Goal: Information Seeking & Learning: Check status

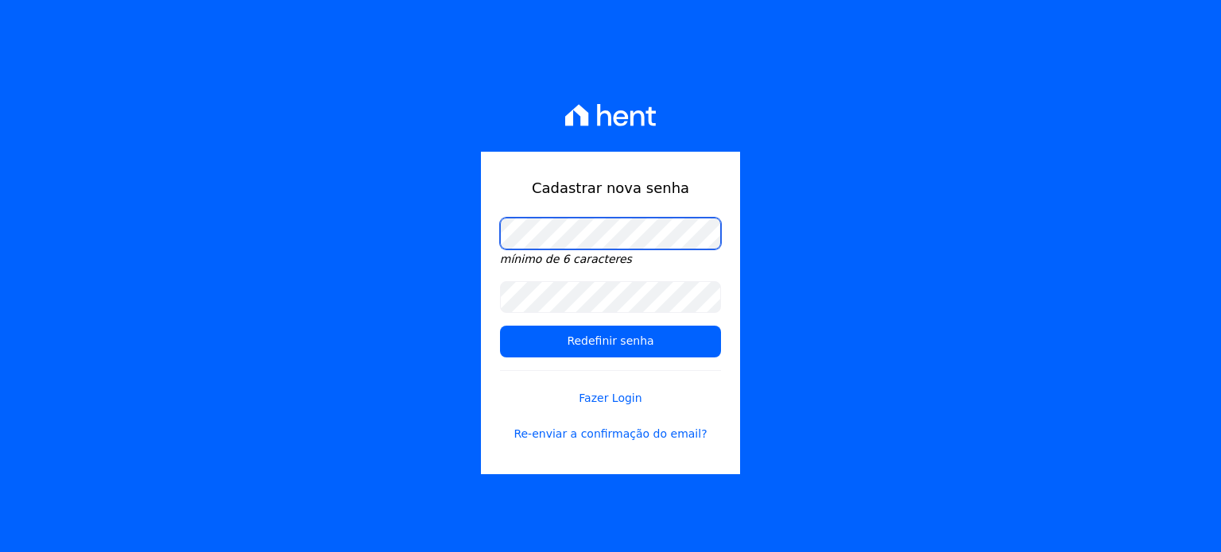
click at [500, 326] on input "Redefinir senha" at bounding box center [610, 342] width 221 height 32
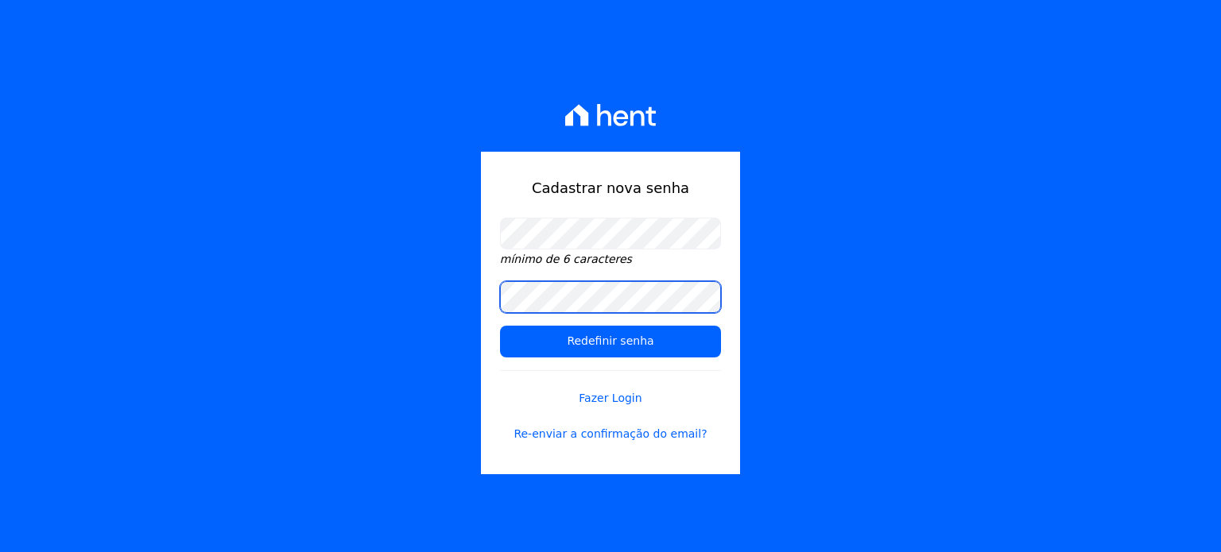
click at [500, 326] on input "Redefinir senha" at bounding box center [610, 342] width 221 height 32
click at [664, 365] on form "mínimo de 6 caracteres Redefinir senha Fazer Login Re-enviar a confirmação do e…" at bounding box center [610, 340] width 221 height 244
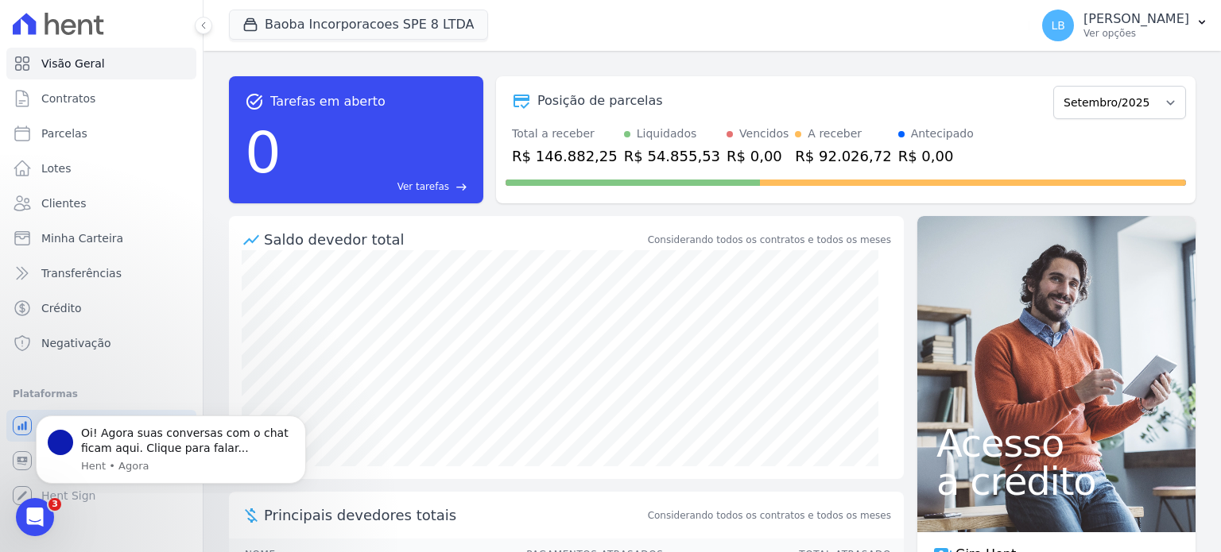
click at [495, 225] on div "Saldo devedor total Considerando todos os contratos e todos os meses" at bounding box center [566, 233] width 675 height 34
click at [658, 145] on div "R$ 54.855,53" at bounding box center [672, 155] width 96 height 21
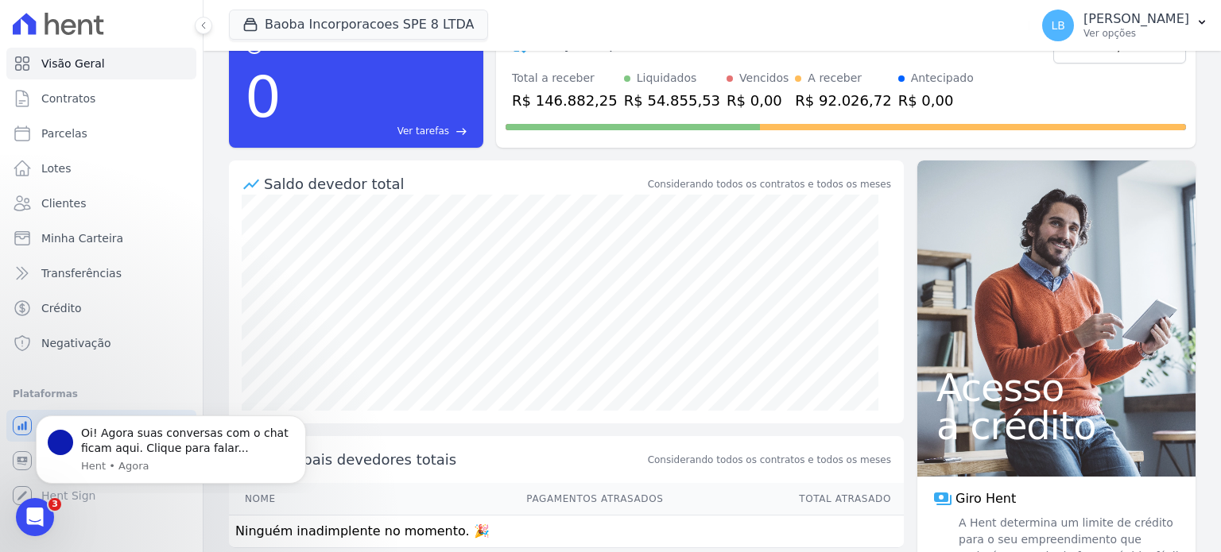
scroll to position [108, 0]
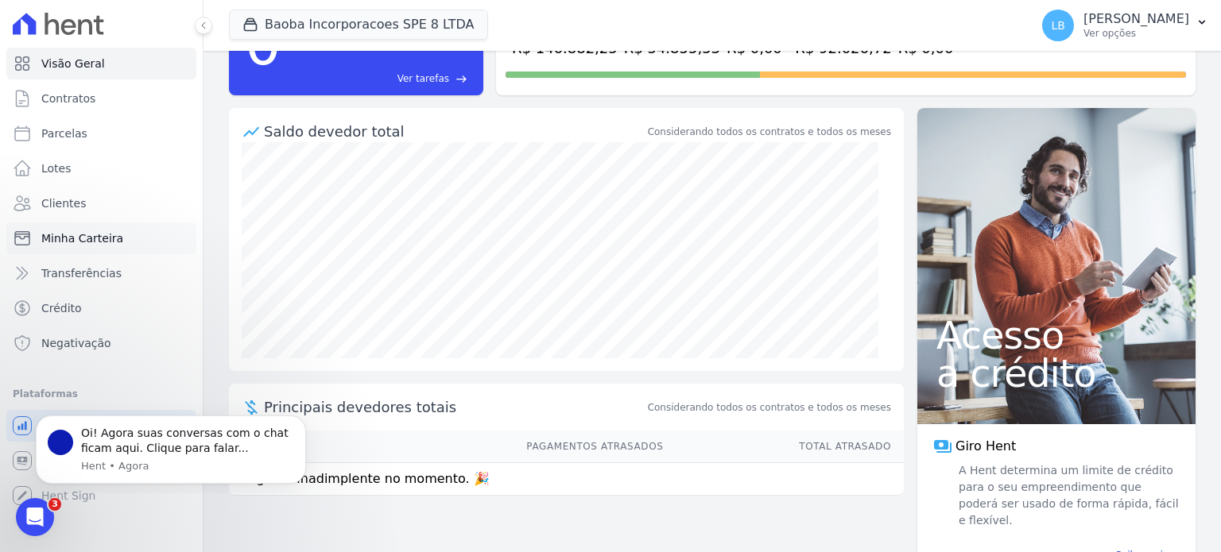
click at [136, 231] on link "Minha Carteira" at bounding box center [101, 239] width 190 height 32
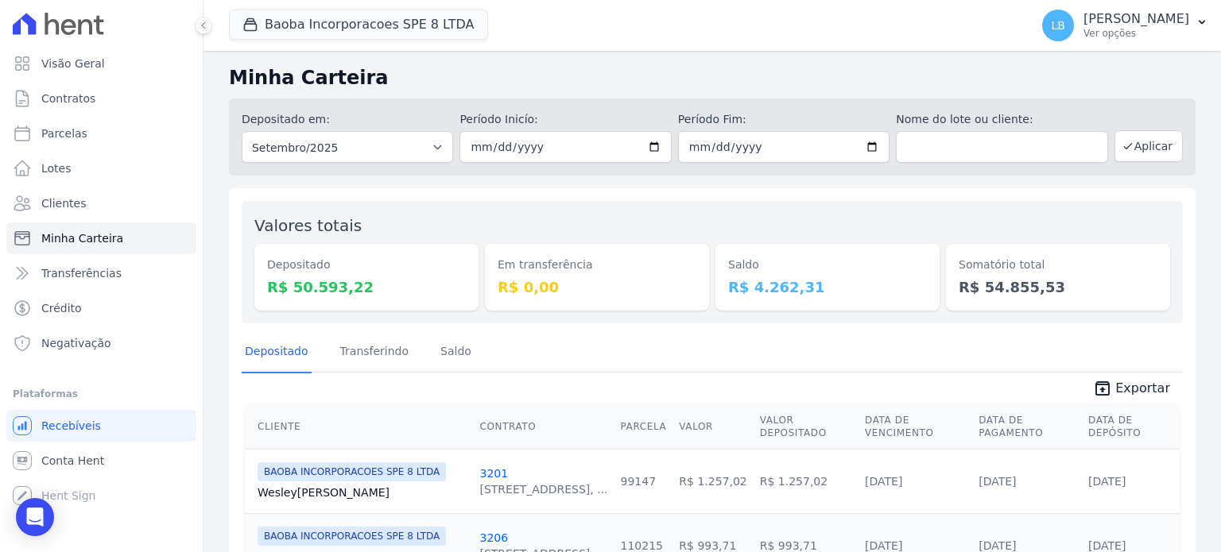
click at [358, 301] on div "Depositado R$ 50.593,22" at bounding box center [366, 277] width 224 height 67
click at [858, 288] on dd "R$ 4.262,31" at bounding box center [827, 287] width 199 height 21
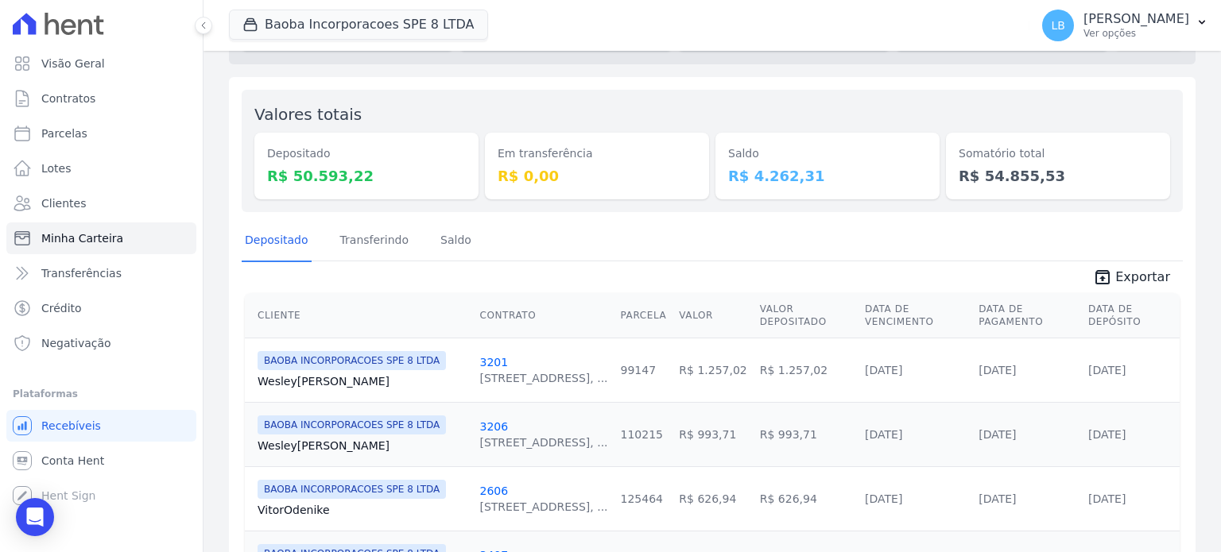
scroll to position [140, 0]
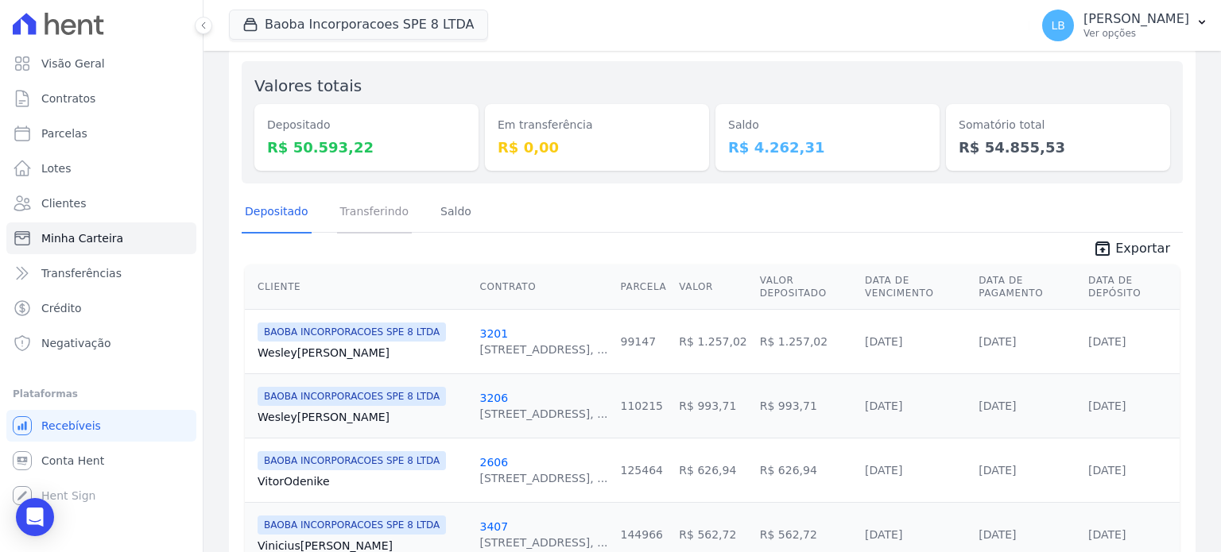
click at [363, 217] on link "Transferindo" at bounding box center [375, 212] width 76 height 41
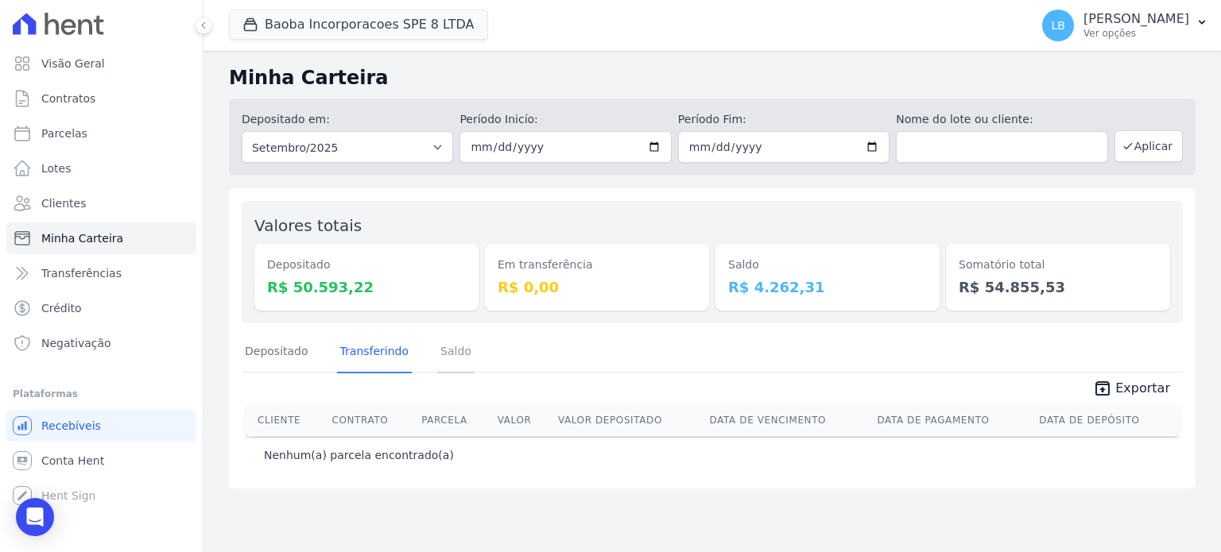
click at [448, 347] on link "Saldo" at bounding box center [455, 352] width 37 height 41
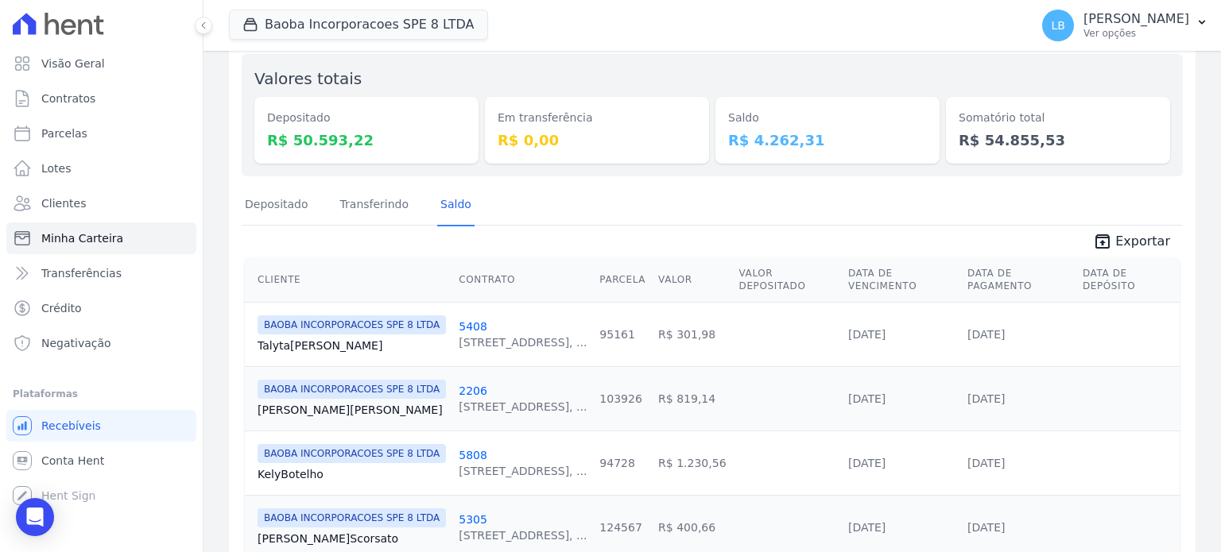
scroll to position [110, 0]
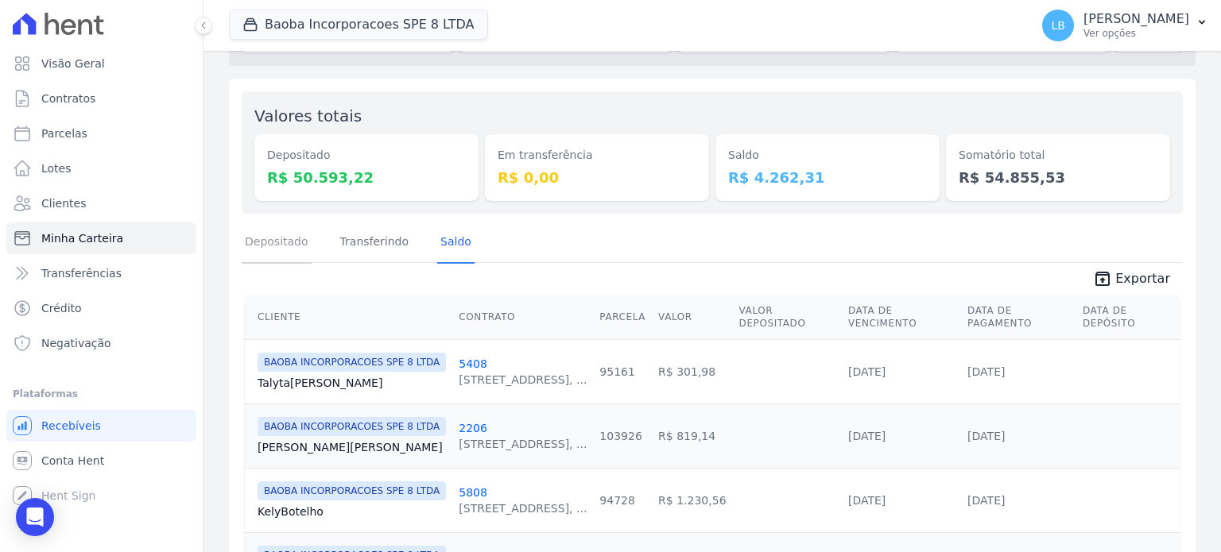
click at [295, 248] on link "Depositado" at bounding box center [277, 243] width 70 height 41
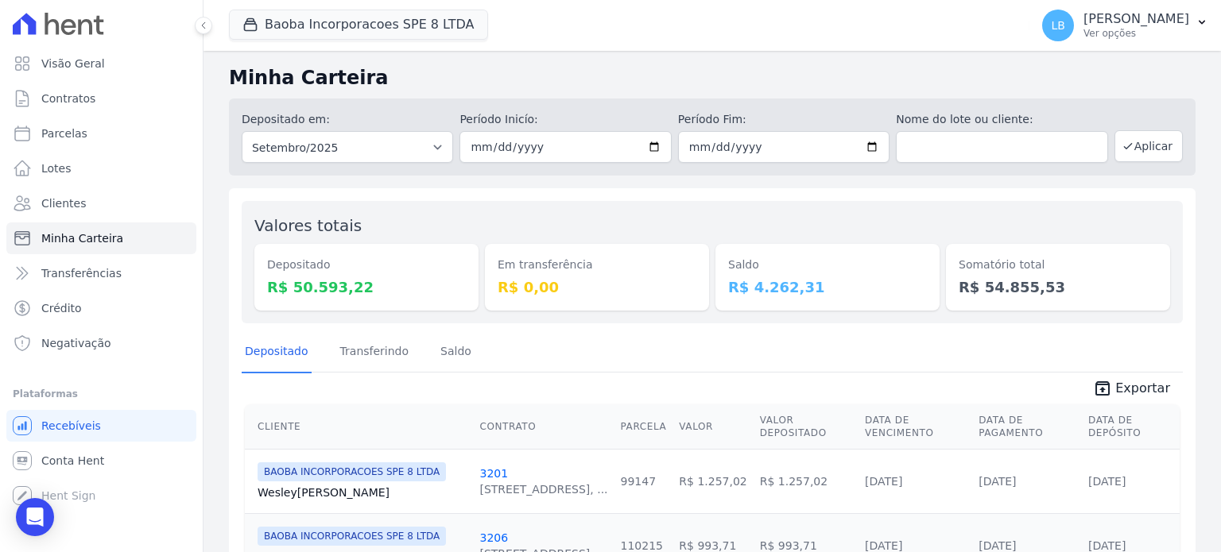
click at [750, 345] on div "Depositado Transferindo Saldo" at bounding box center [712, 352] width 941 height 39
click at [128, 271] on link "Transferências" at bounding box center [101, 274] width 190 height 32
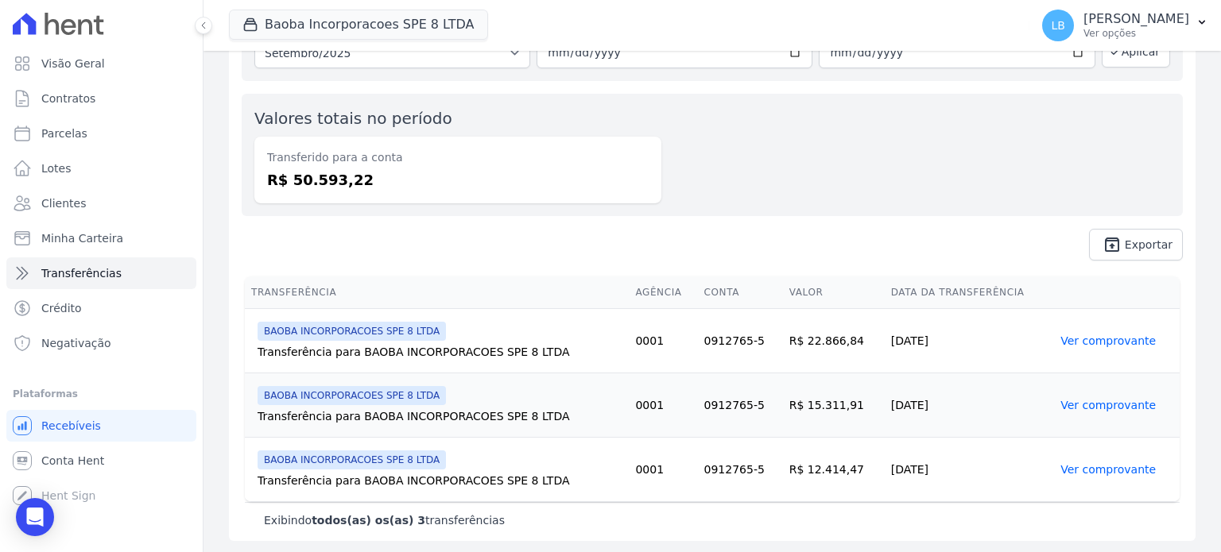
scroll to position [108, 0]
click at [1079, 409] on link "Ver comprovante" at bounding box center [1107, 404] width 95 height 13
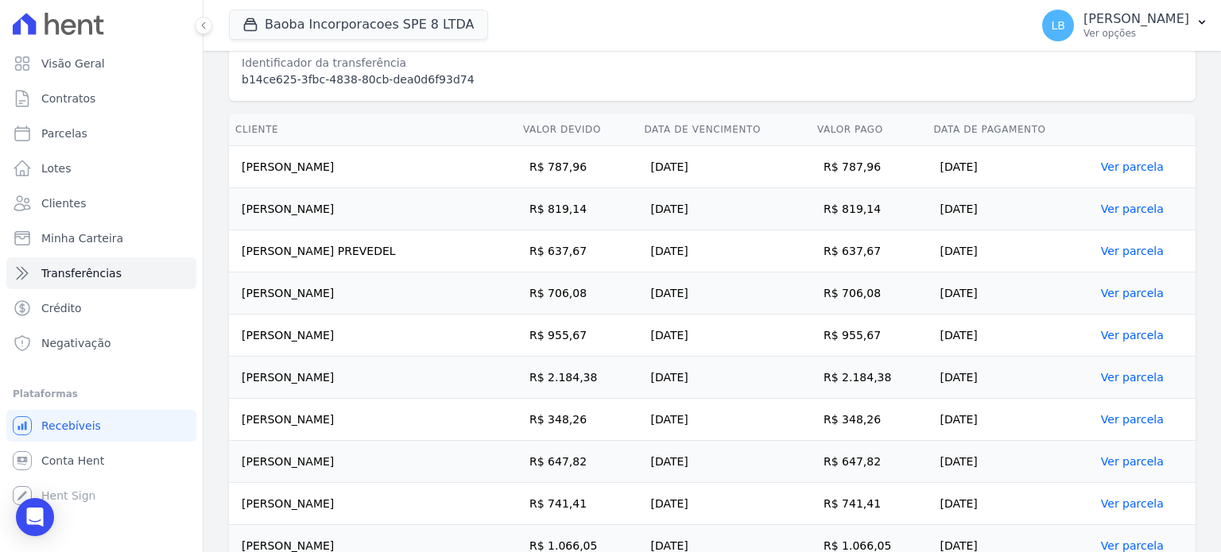
scroll to position [758, 0]
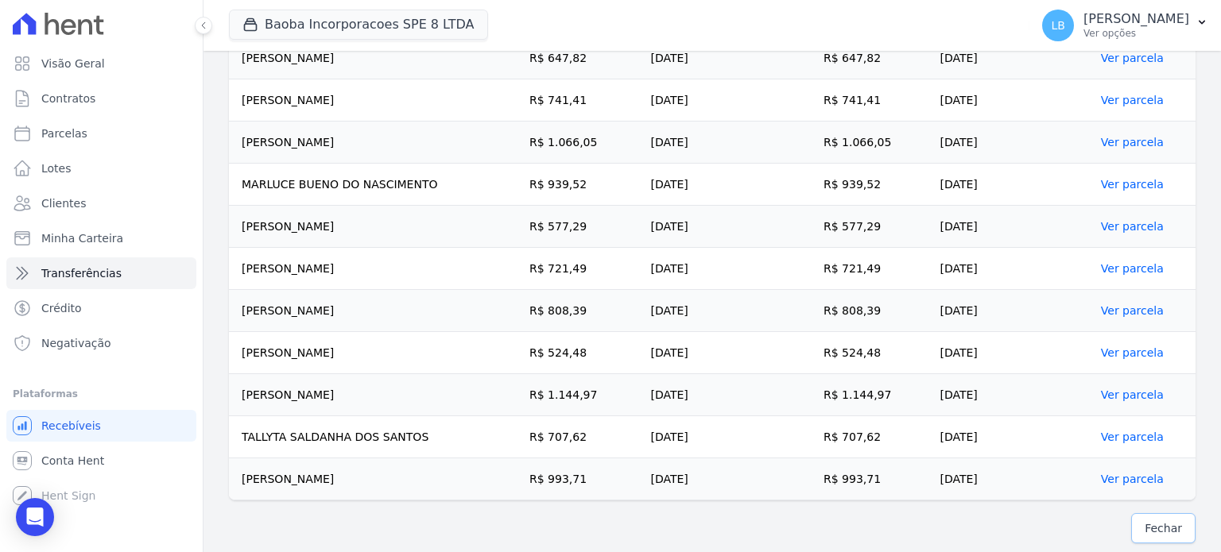
click at [1154, 521] on span "Fechar" at bounding box center [1163, 529] width 37 height 16
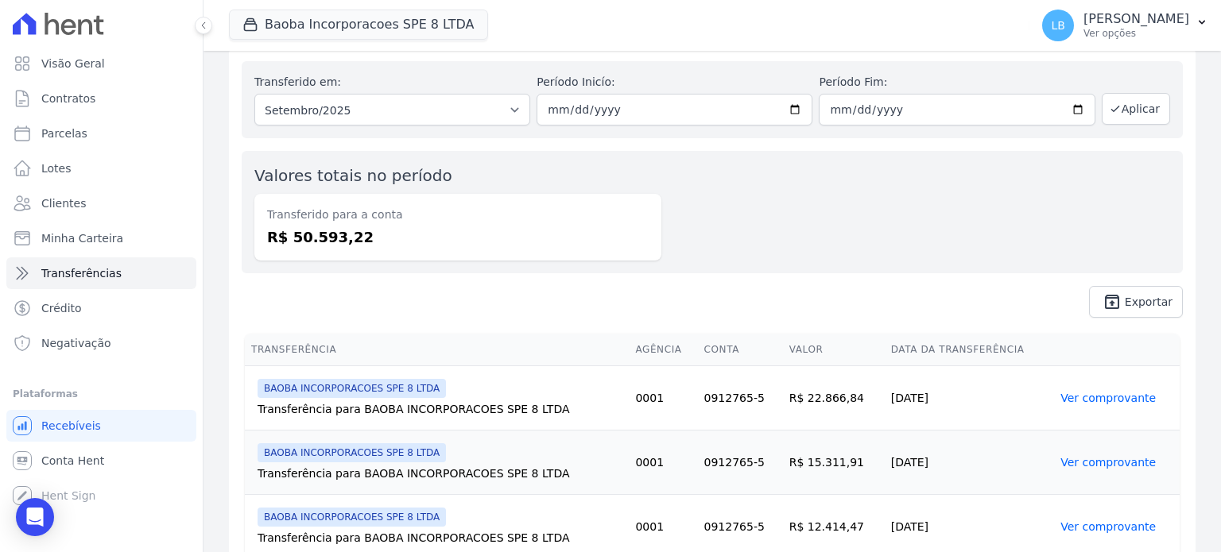
scroll to position [108, 0]
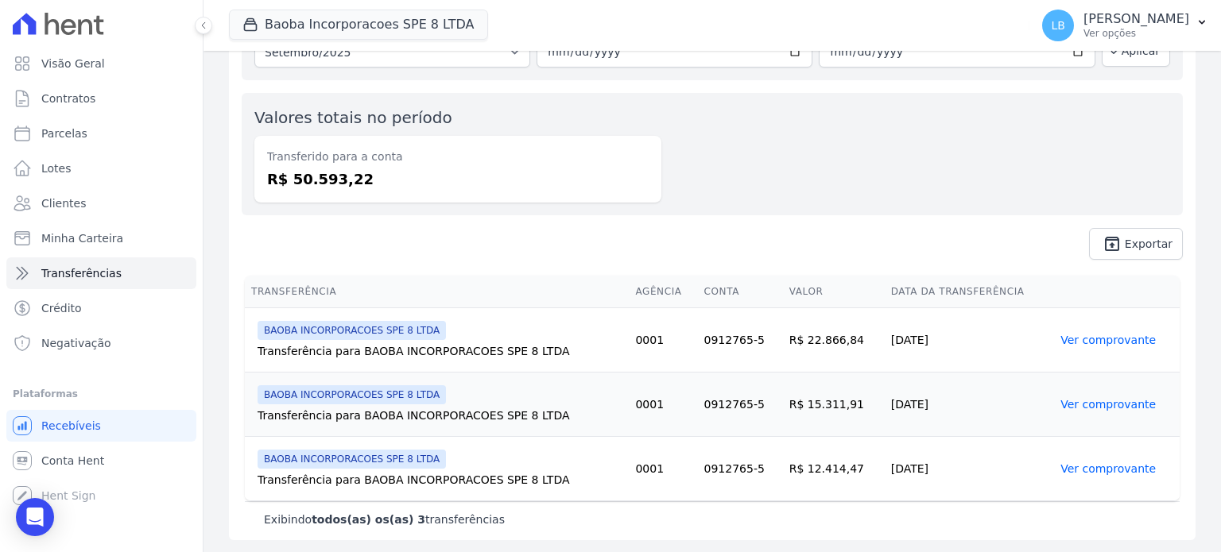
click at [1087, 401] on link "Ver comprovante" at bounding box center [1107, 404] width 95 height 13
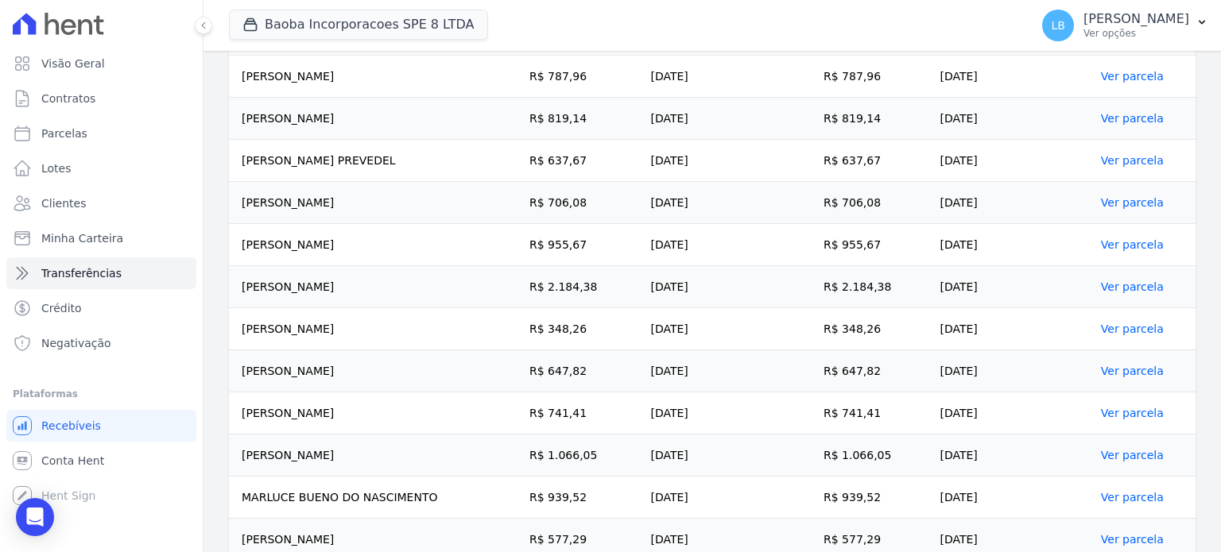
scroll to position [758, 0]
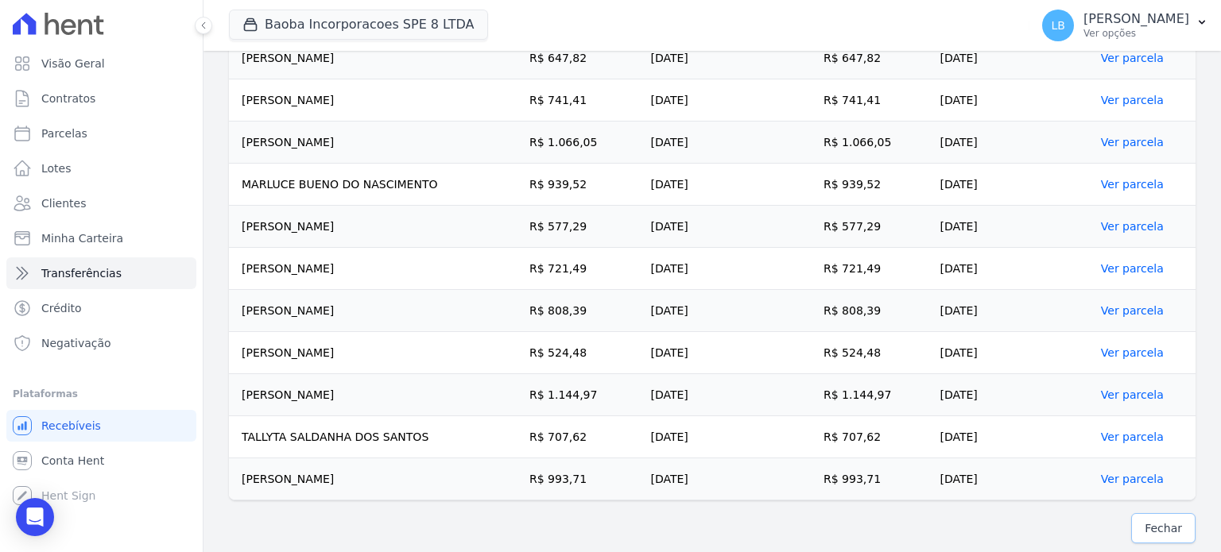
click at [1145, 528] on span "Fechar" at bounding box center [1163, 529] width 37 height 16
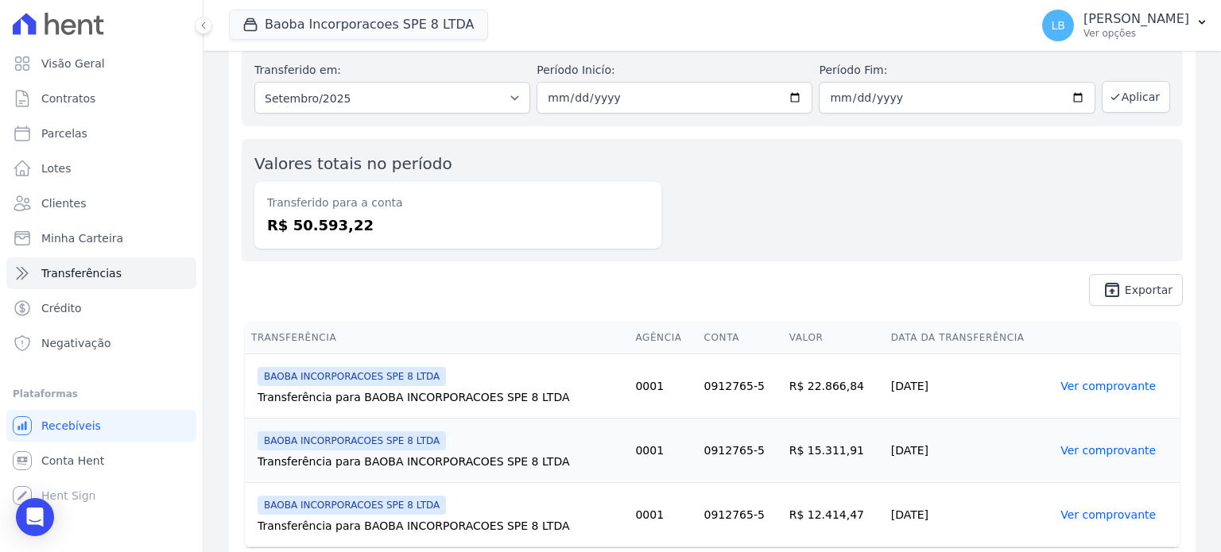
scroll to position [108, 0]
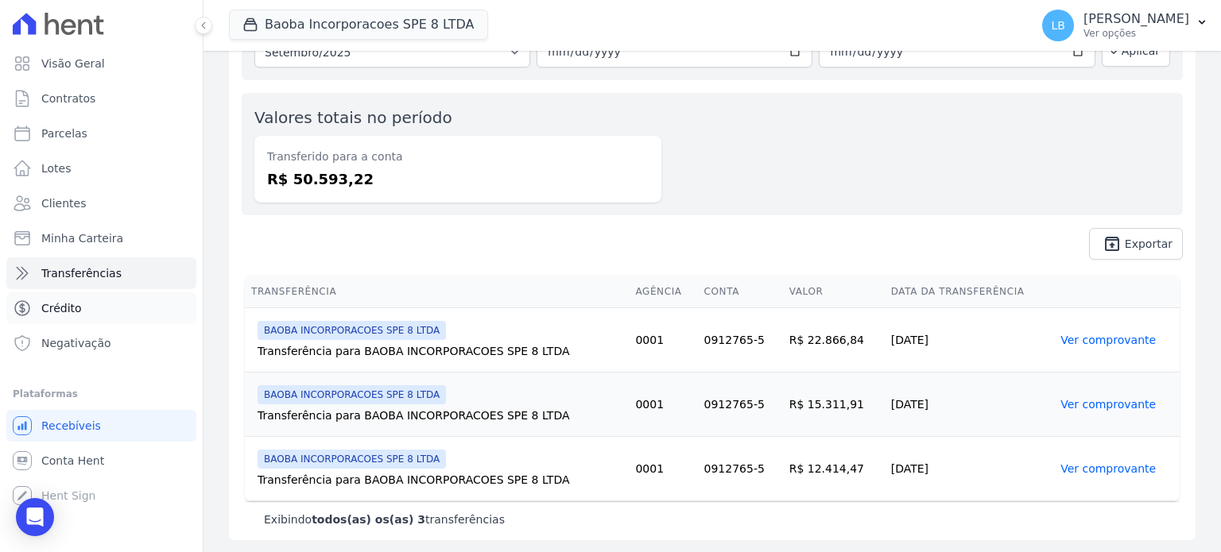
click at [134, 301] on link "Crédito" at bounding box center [101, 309] width 190 height 32
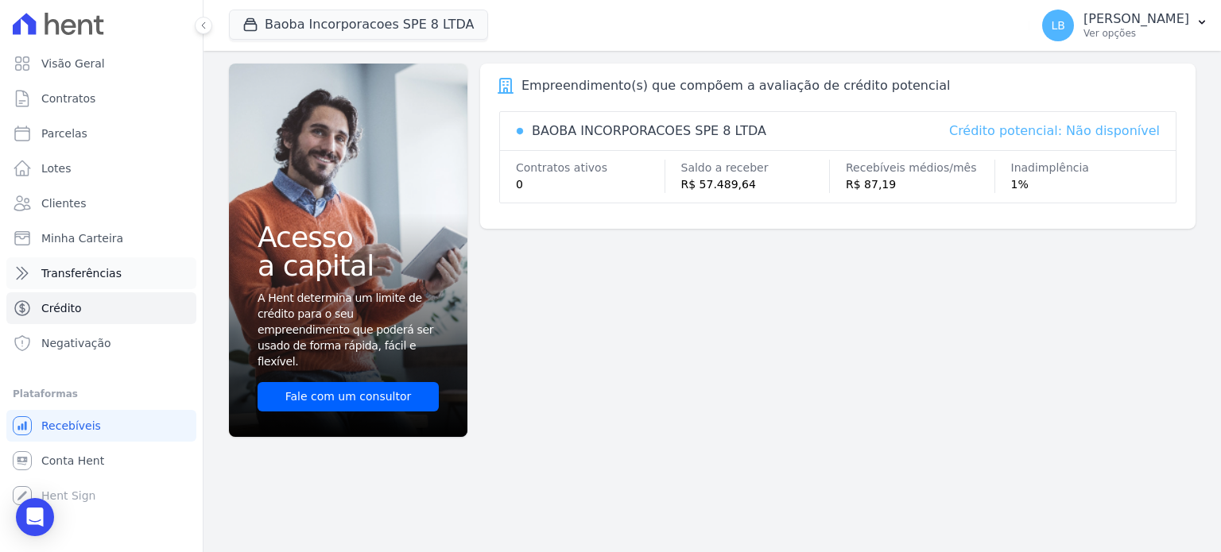
click at [108, 272] on span "Transferências" at bounding box center [81, 273] width 80 height 16
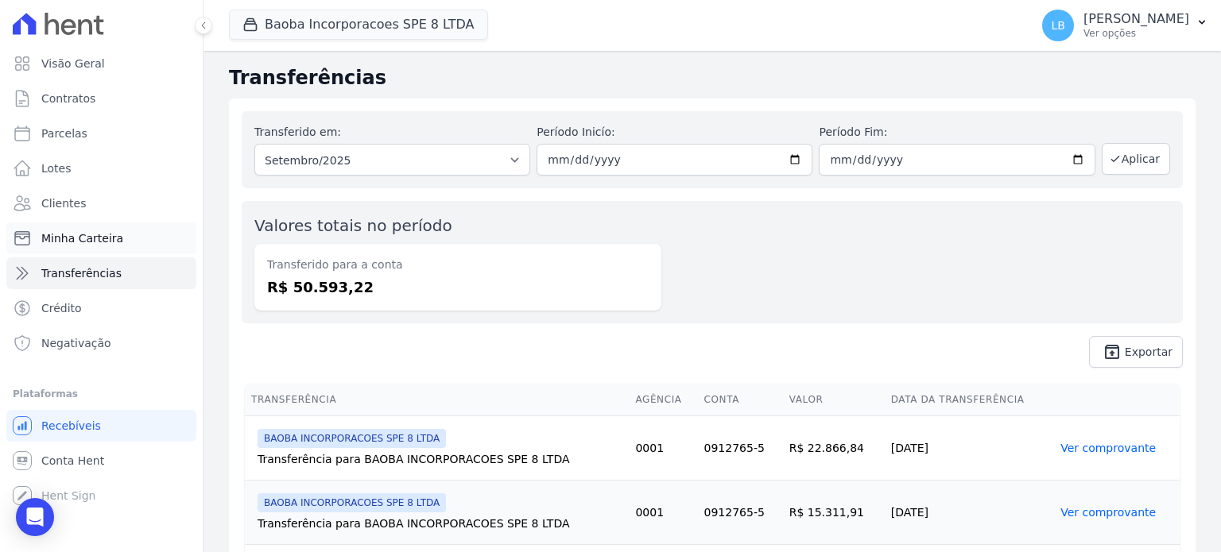
click at [98, 242] on span "Minha Carteira" at bounding box center [82, 239] width 82 height 16
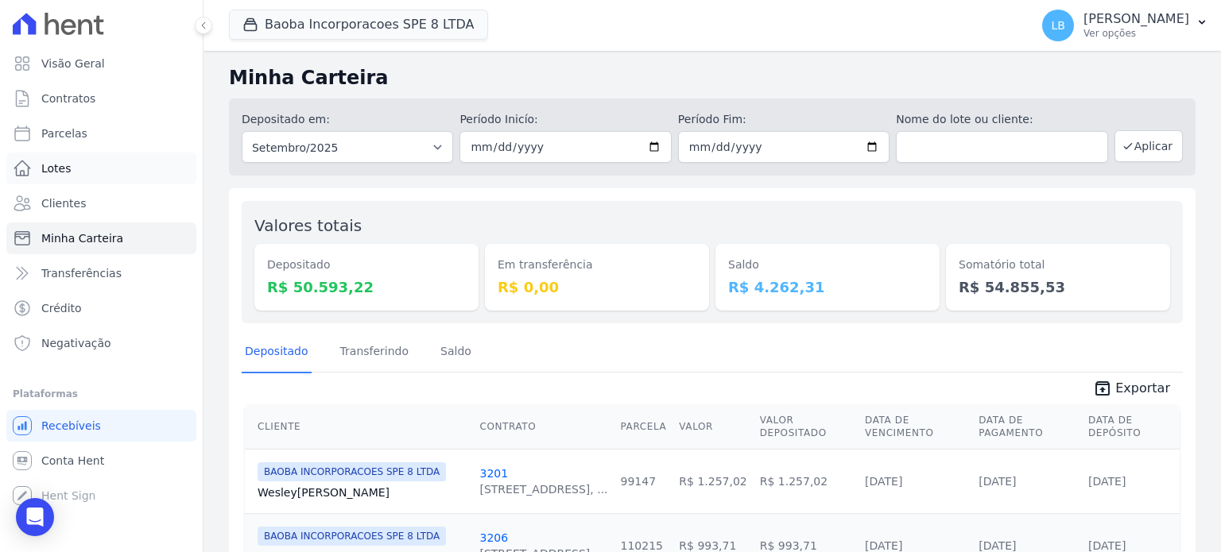
click at [83, 171] on link "Lotes" at bounding box center [101, 169] width 190 height 32
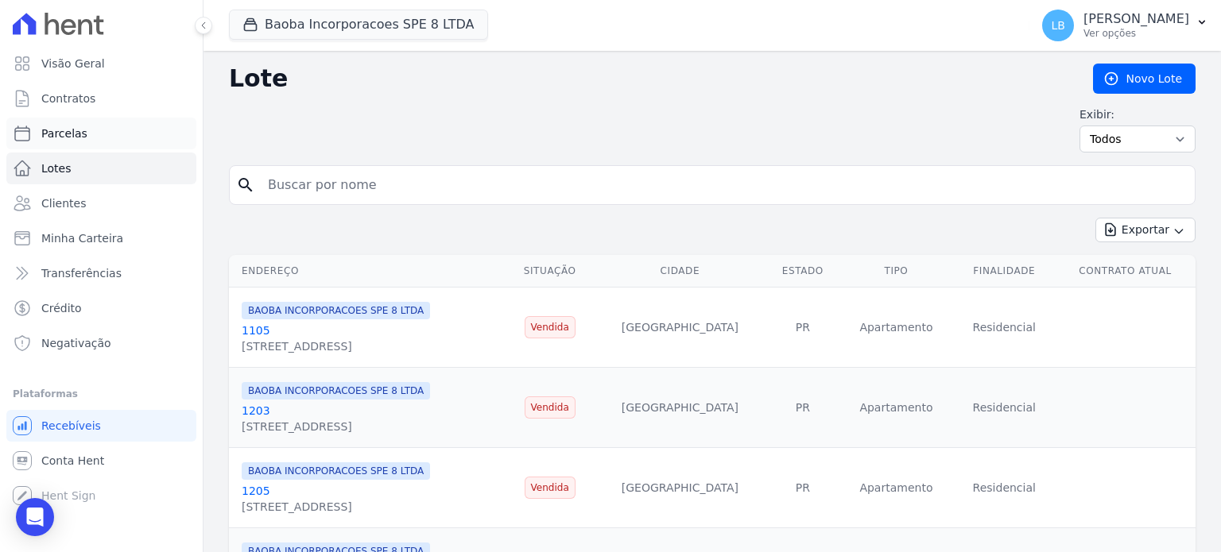
click at [99, 129] on link "Parcelas" at bounding box center [101, 134] width 190 height 32
select select
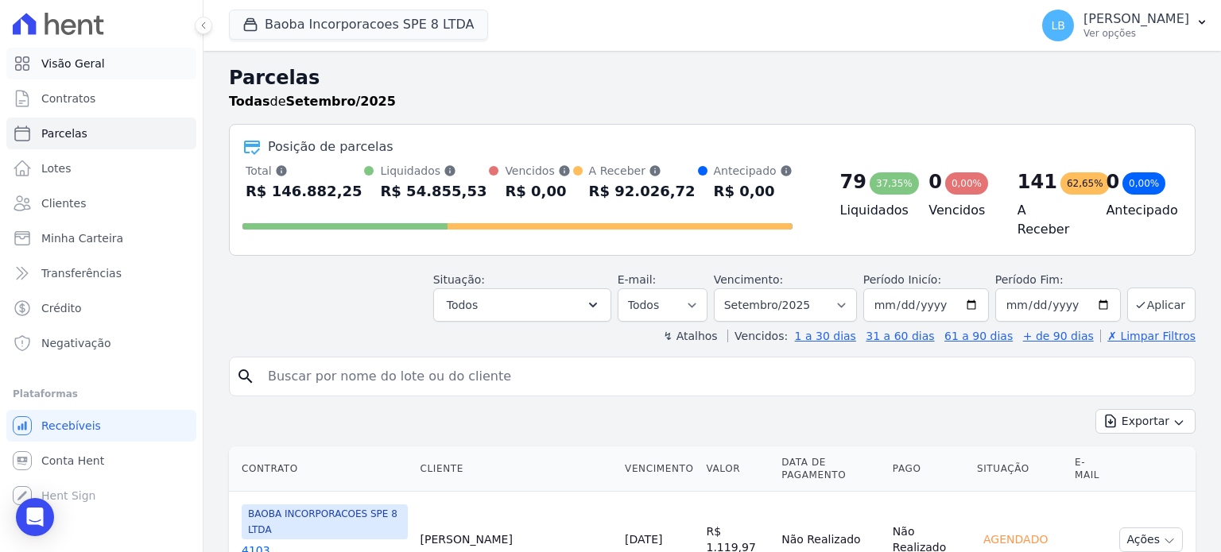
click at [124, 69] on link "Visão Geral" at bounding box center [101, 64] width 190 height 32
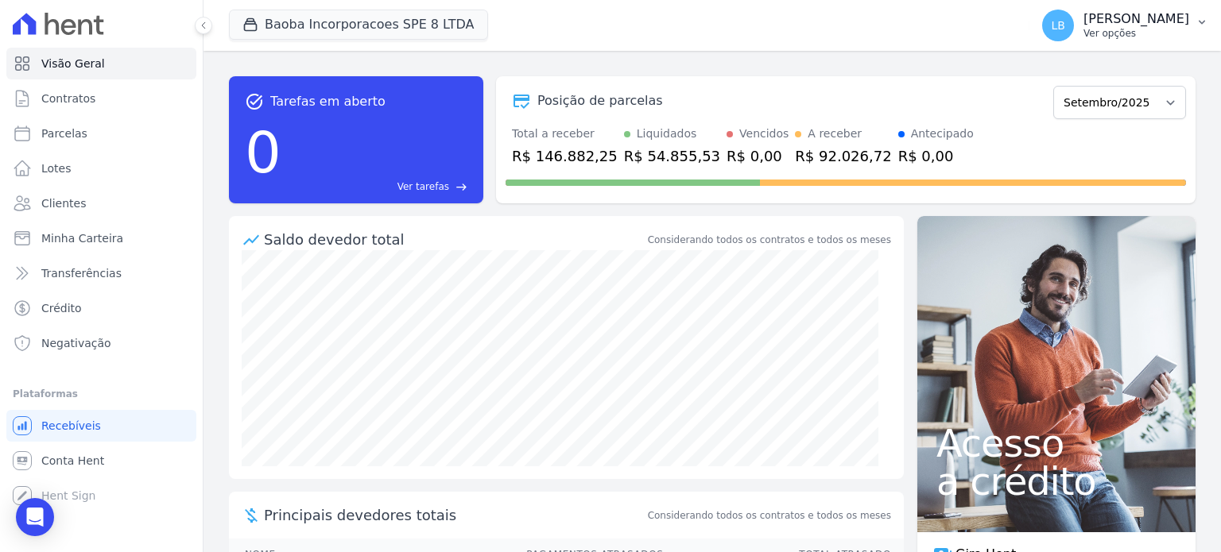
click at [1168, 21] on p "[PERSON_NAME]" at bounding box center [1136, 19] width 106 height 16
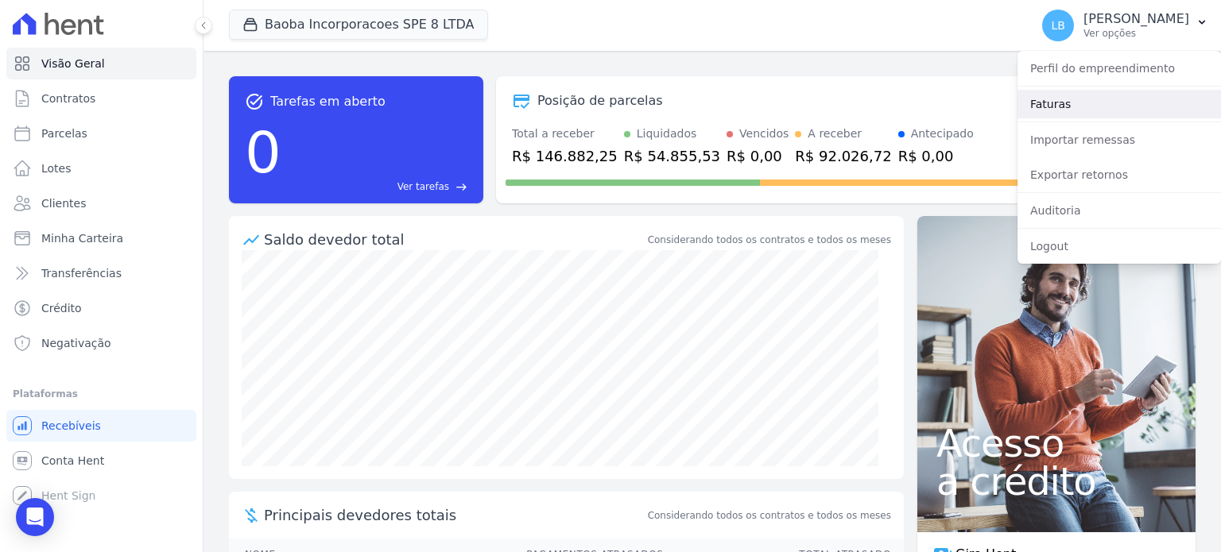
click at [1100, 110] on link "Faturas" at bounding box center [1118, 104] width 203 height 29
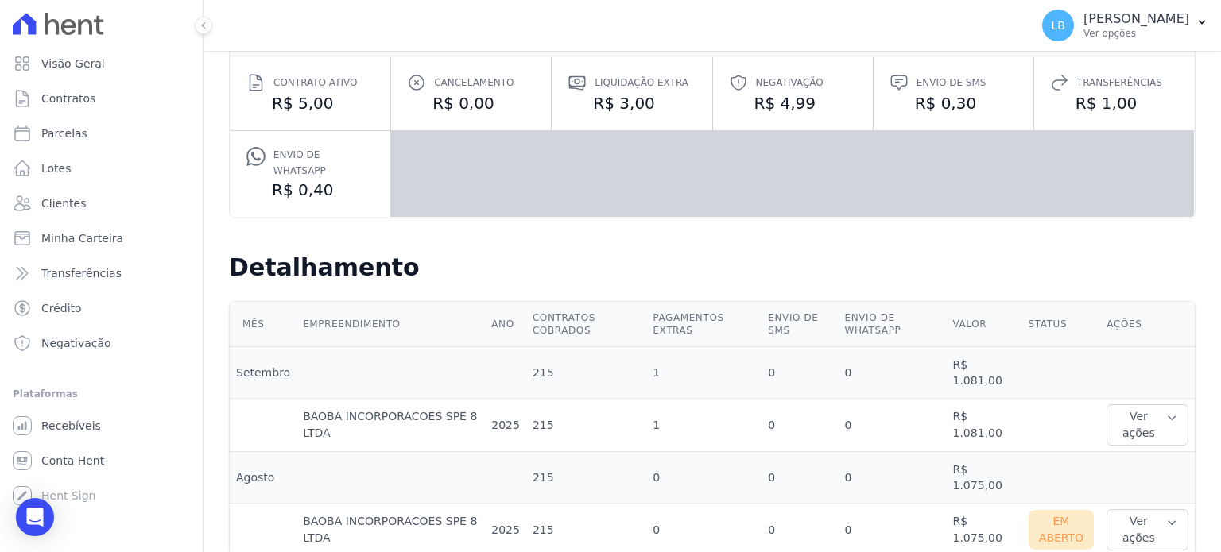
scroll to position [223, 0]
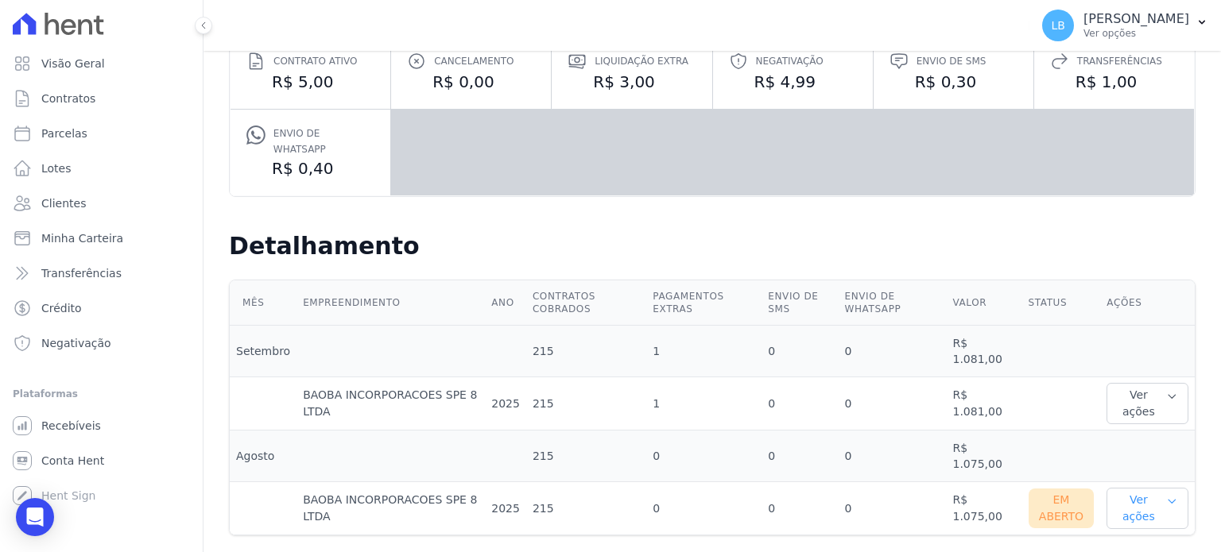
click at [1130, 498] on button "Ver ações" at bounding box center [1148, 508] width 82 height 41
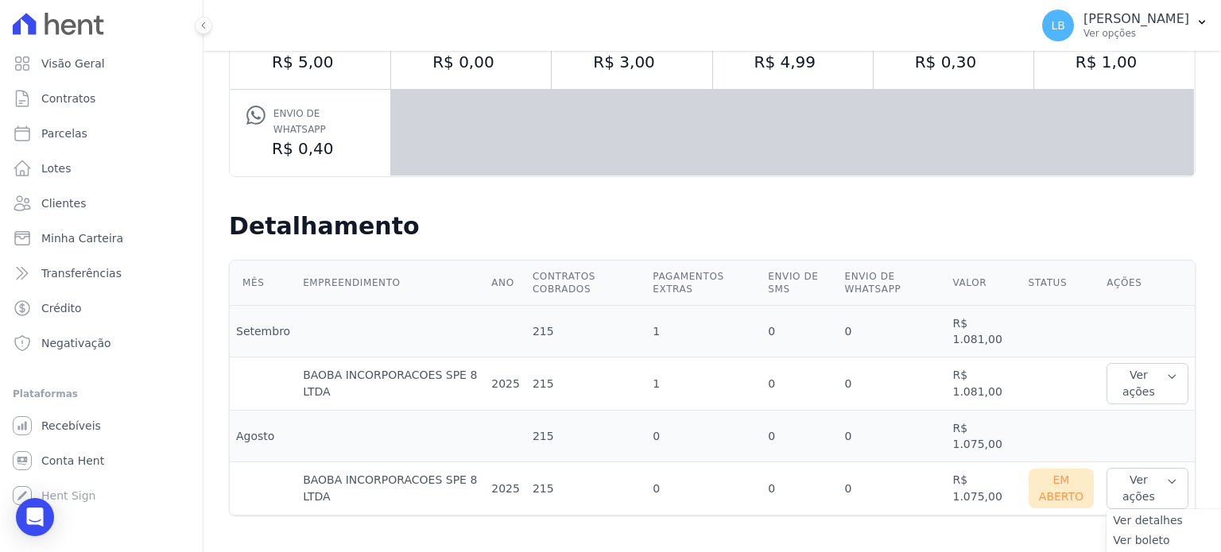
scroll to position [260, 0]
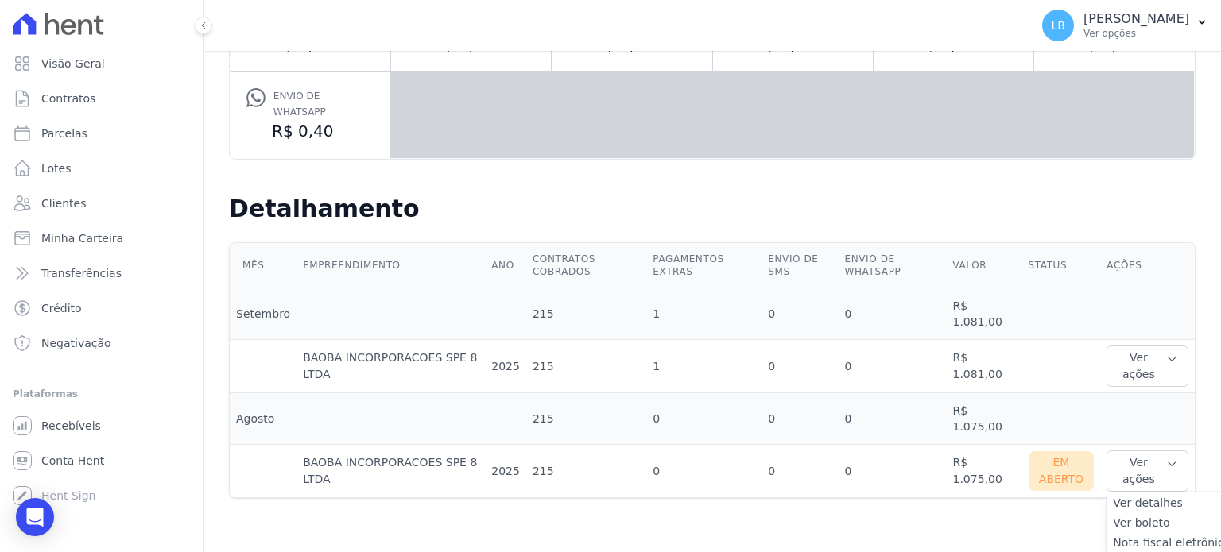
click at [1148, 535] on link "Nota fiscal eletrônica" at bounding box center [1172, 543] width 118 height 17
click at [1139, 340] on td "Ver ações Ver detalhes" at bounding box center [1147, 366] width 95 height 53
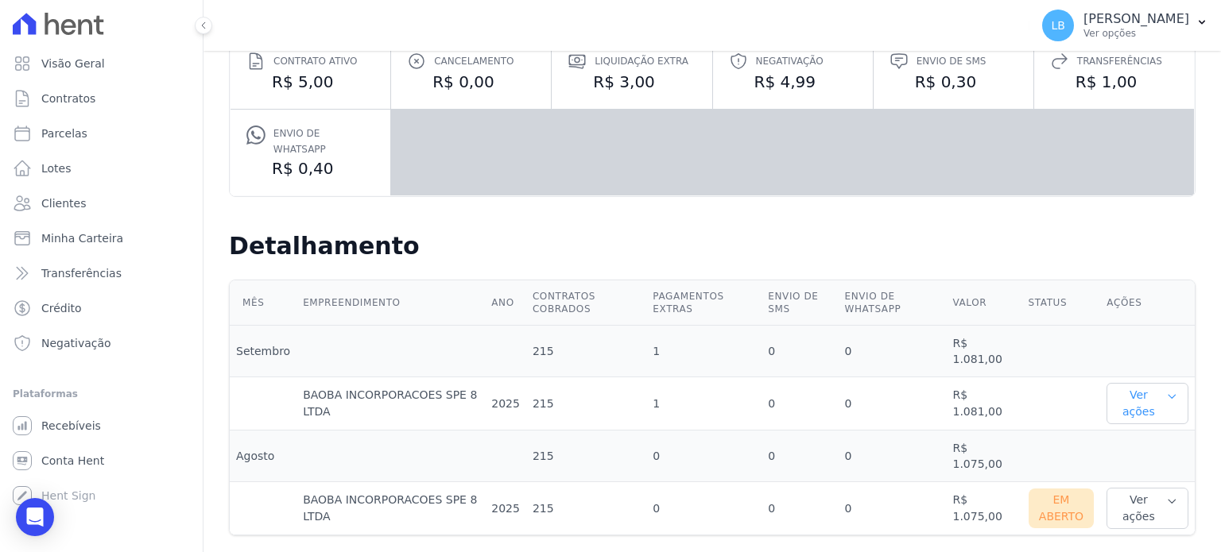
click at [1166, 390] on icon "button" at bounding box center [1172, 396] width 12 height 13
click at [1114, 335] on td at bounding box center [1147, 352] width 95 height 52
click at [1134, 383] on button "Ver ações" at bounding box center [1148, 403] width 82 height 41
click at [910, 326] on td "0" at bounding box center [893, 352] width 108 height 52
click at [1119, 383] on button "Ver ações" at bounding box center [1148, 403] width 82 height 41
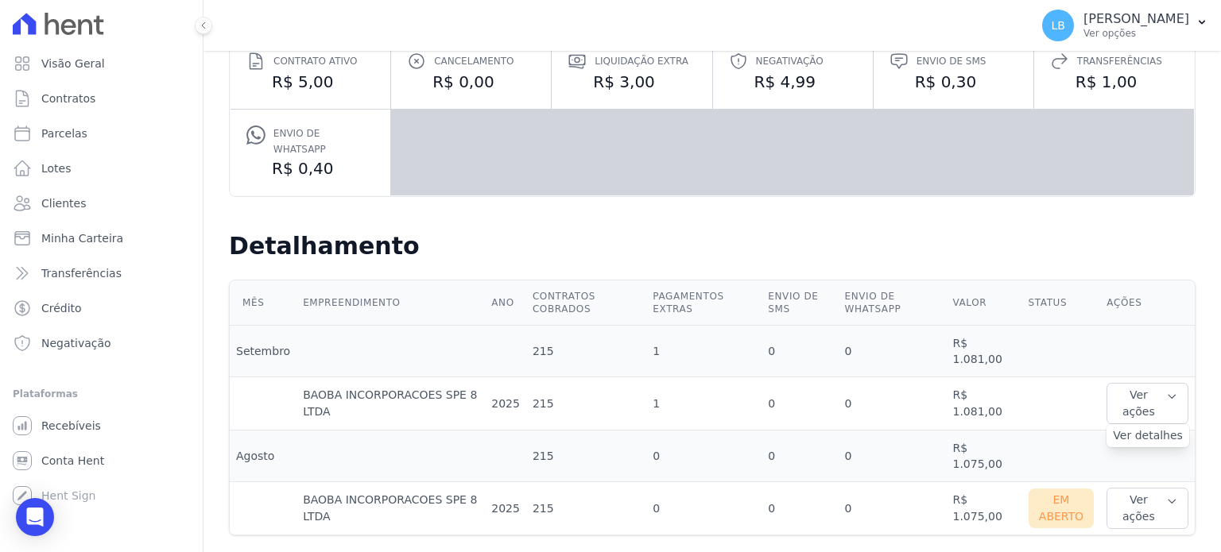
click at [1125, 428] on link "Ver detalhes" at bounding box center [1148, 436] width 70 height 17
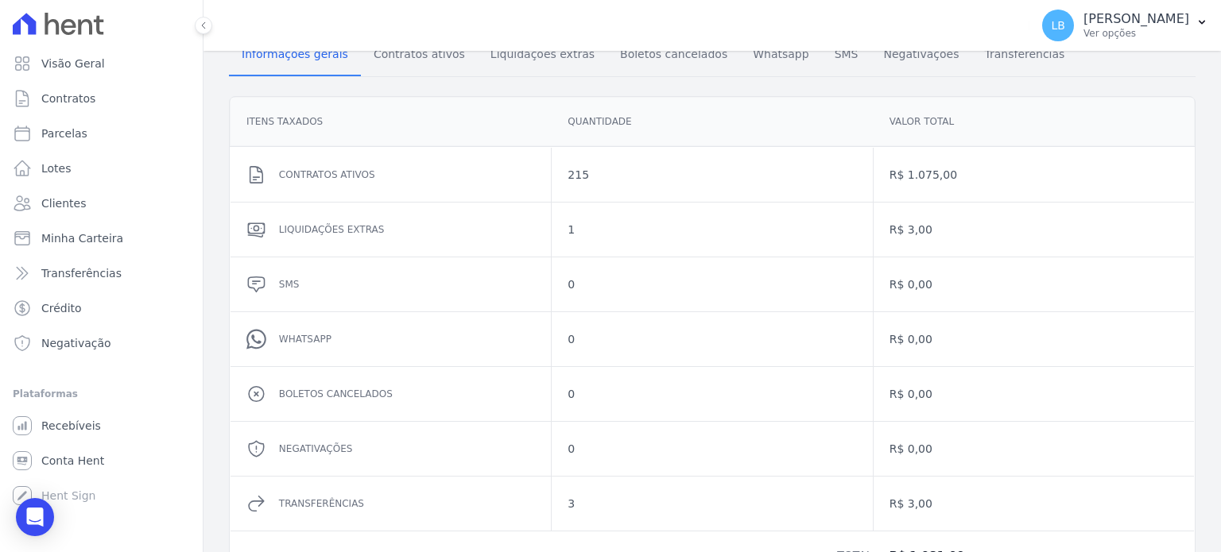
scroll to position [225, 0]
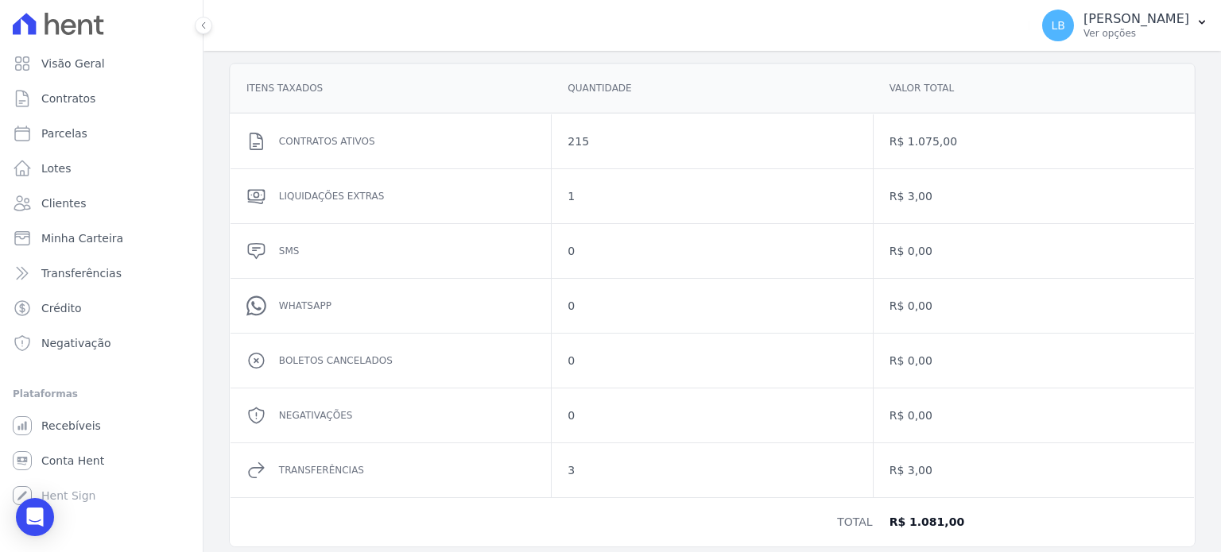
click at [909, 192] on dd "R$ 3,00" at bounding box center [1033, 196] width 289 height 16
click at [314, 194] on dd "Liquidações extras" at bounding box center [407, 196] width 256 height 16
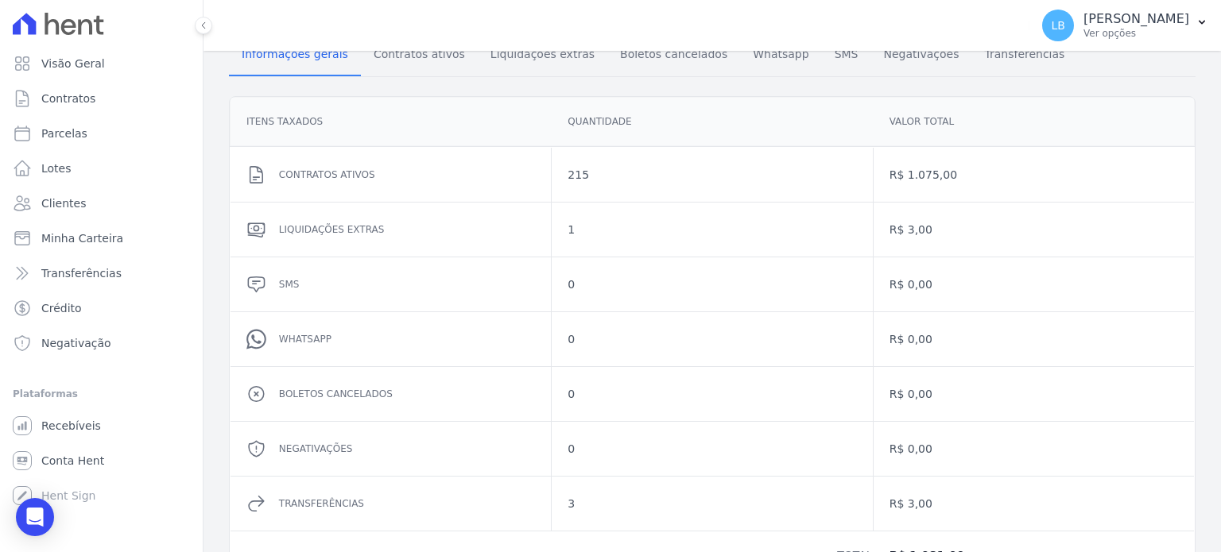
scroll to position [0, 0]
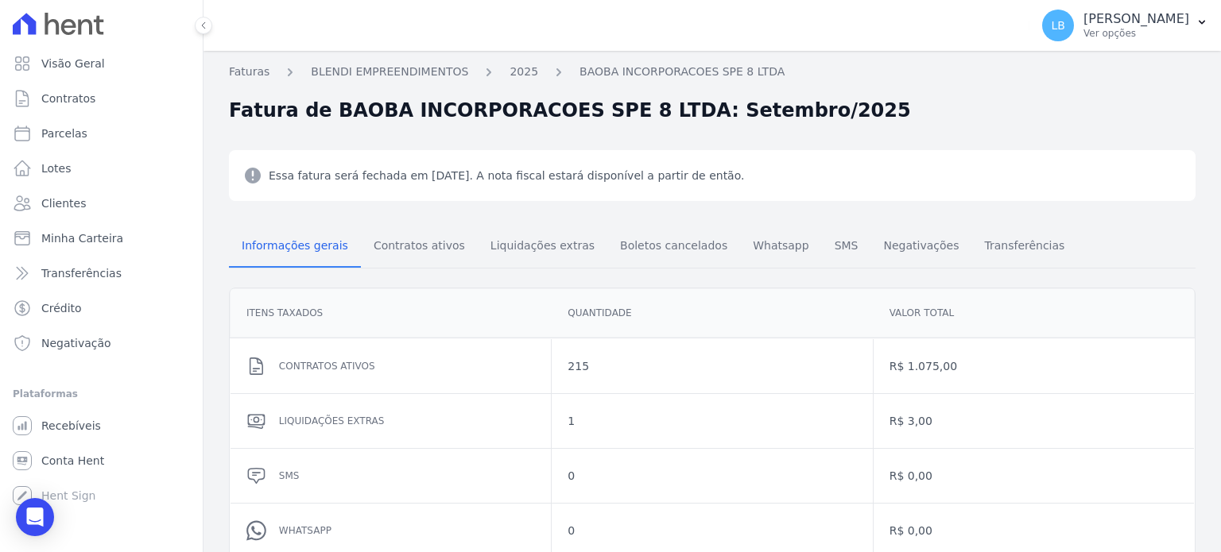
click at [578, 360] on dd "215" at bounding box center [712, 367] width 289 height 16
drag, startPoint x: 565, startPoint y: 362, endPoint x: 579, endPoint y: 360, distance: 13.6
click at [579, 360] on dd "215" at bounding box center [712, 367] width 289 height 16
click at [394, 253] on span "Contratos ativos" at bounding box center [419, 246] width 110 height 32
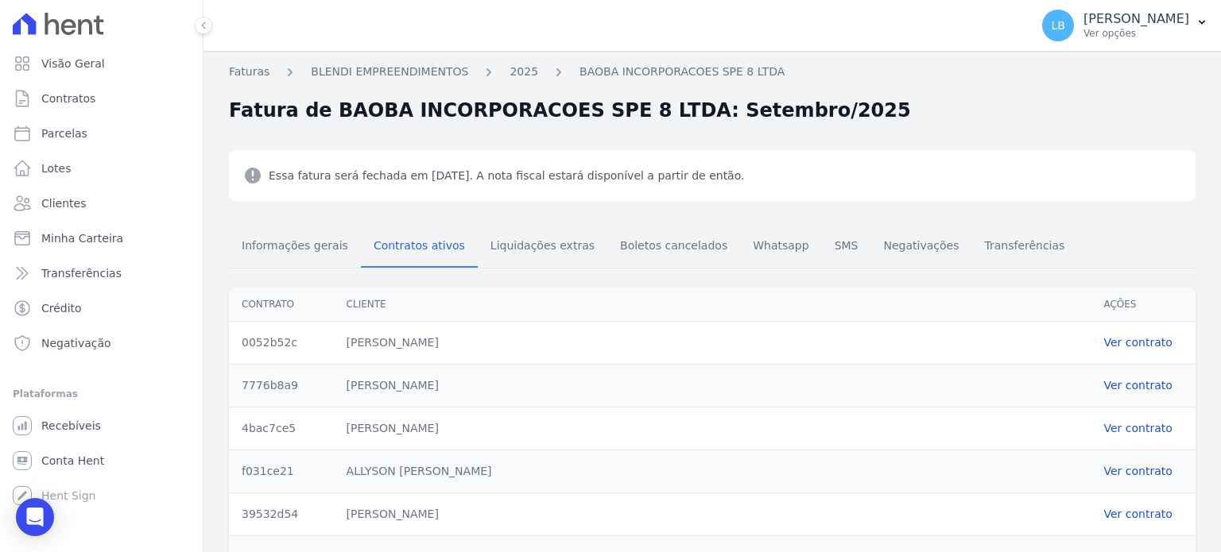
click at [1065, 106] on div "Fatura de BAOBA INCORPORACOES SPE 8 LTDA: Setembro/2025" at bounding box center [712, 110] width 967 height 29
click at [514, 76] on link "2025" at bounding box center [524, 72] width 29 height 17
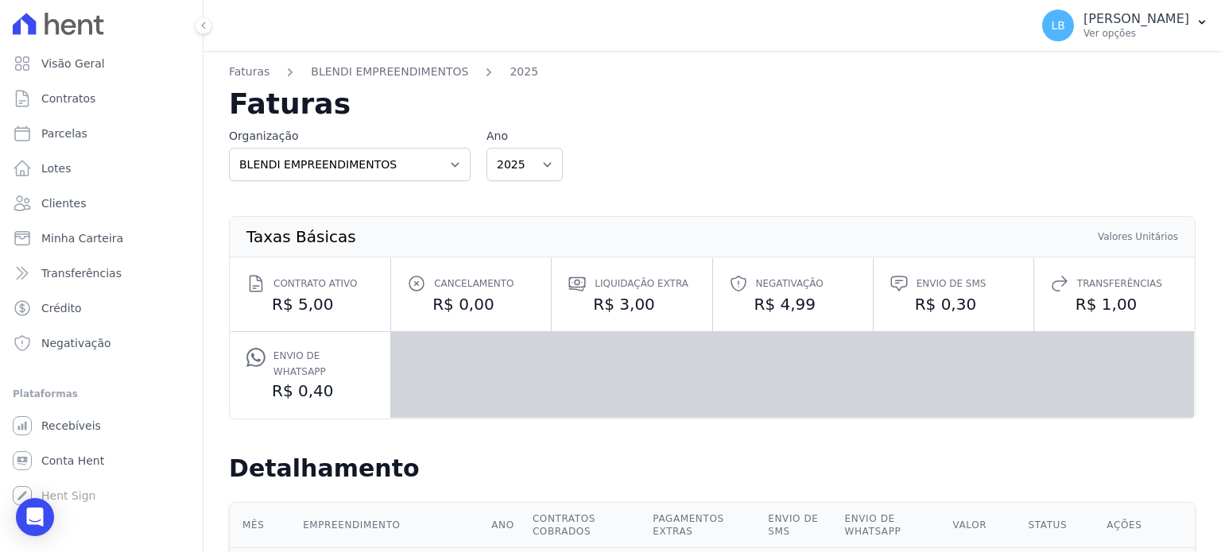
scroll to position [223, 0]
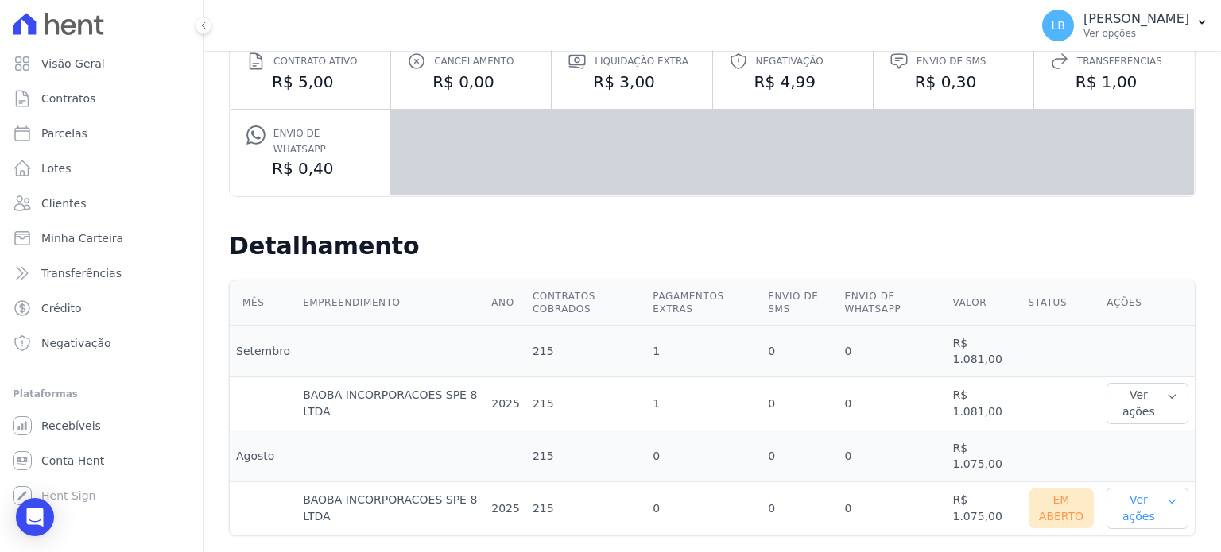
click at [1129, 491] on button "Ver ações" at bounding box center [1148, 508] width 82 height 41
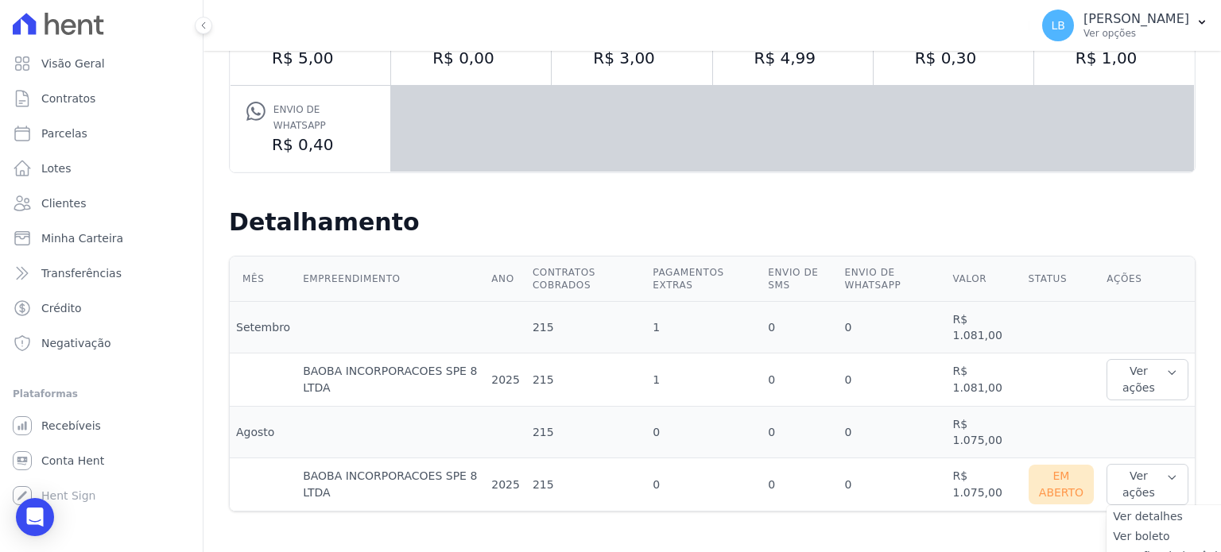
scroll to position [260, 0]
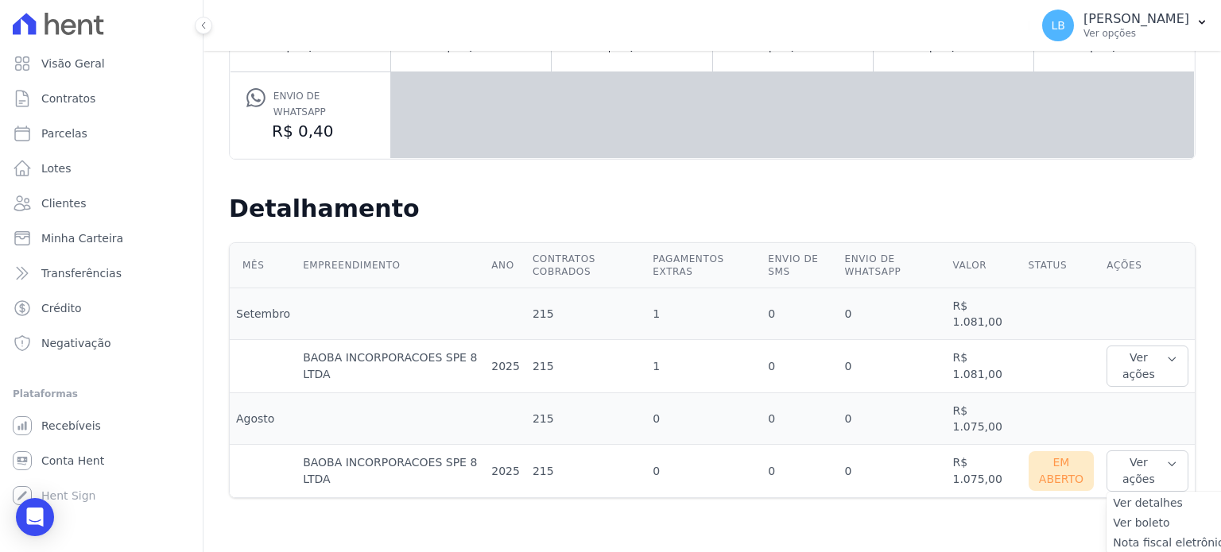
click at [1122, 495] on link "Ver detalhes" at bounding box center [1172, 503] width 118 height 17
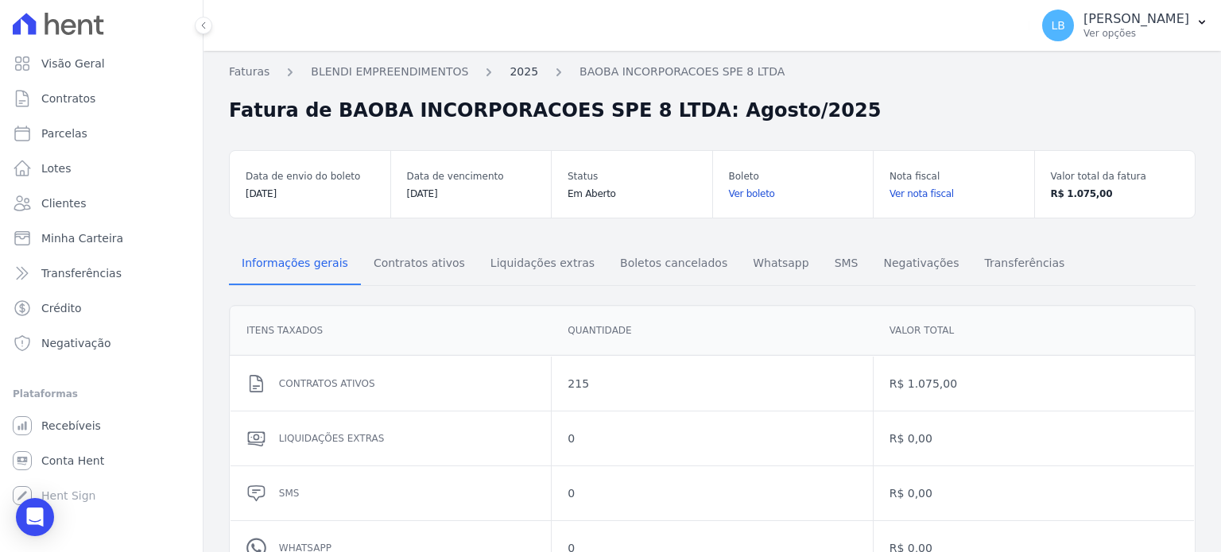
click at [510, 69] on link "2025" at bounding box center [524, 72] width 29 height 17
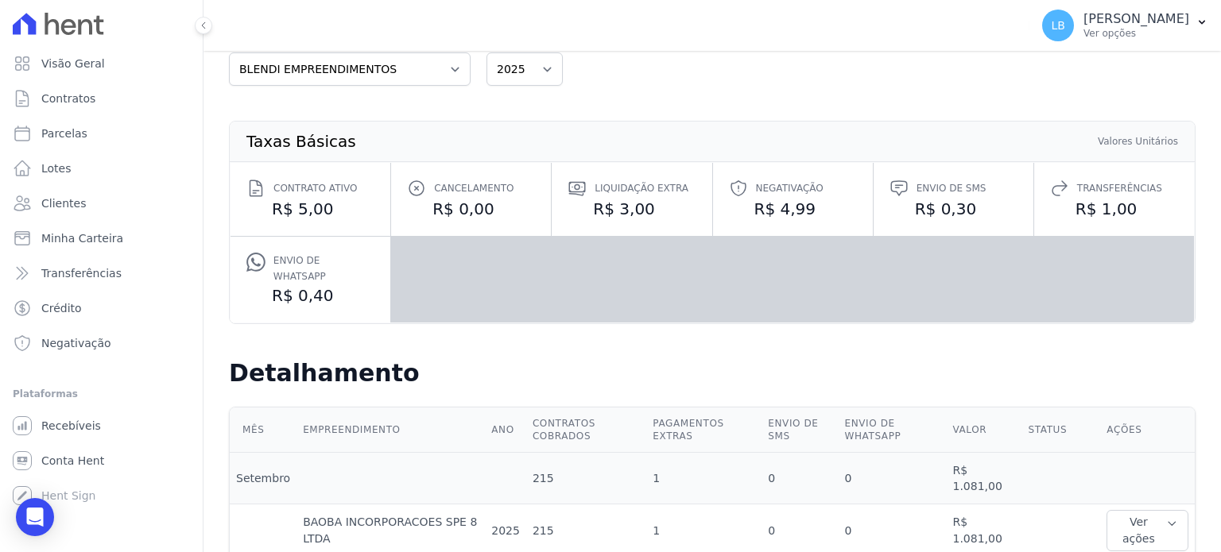
scroll to position [223, 0]
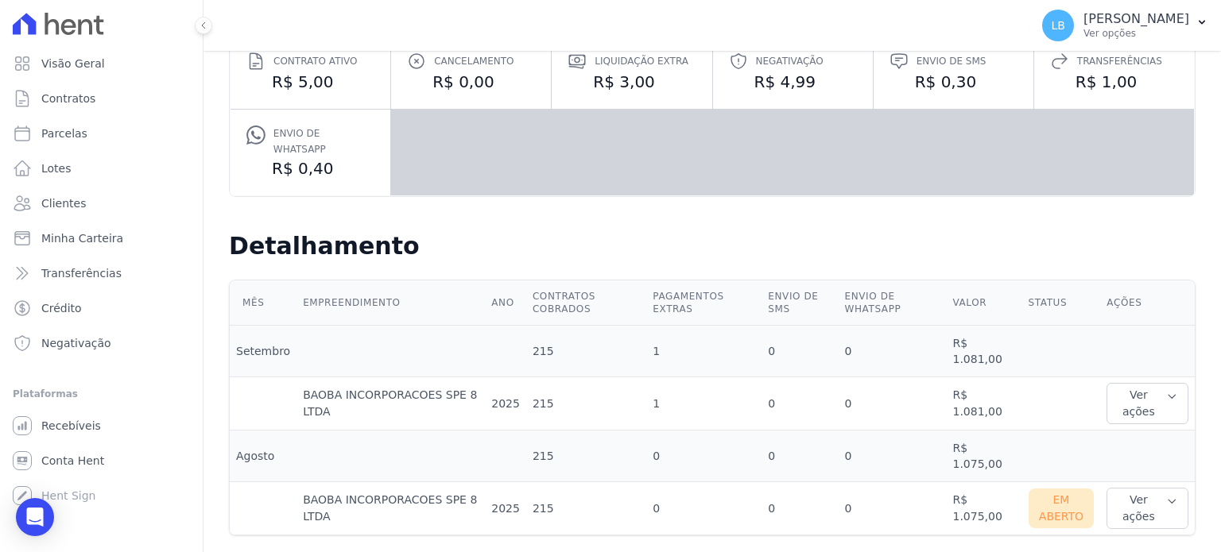
click at [646, 384] on td "1" at bounding box center [703, 404] width 115 height 53
click at [646, 330] on td "1" at bounding box center [703, 352] width 115 height 52
click at [1134, 398] on button "Ver ações" at bounding box center [1148, 403] width 82 height 41
click at [1129, 428] on link "Ver detalhes" at bounding box center [1148, 436] width 70 height 17
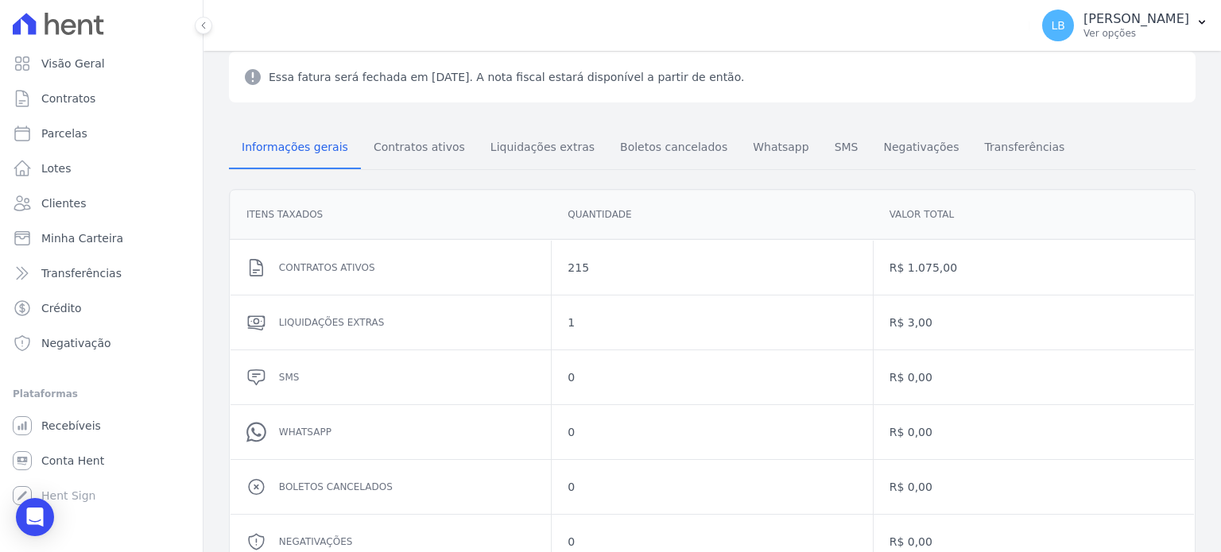
scroll to position [250, 0]
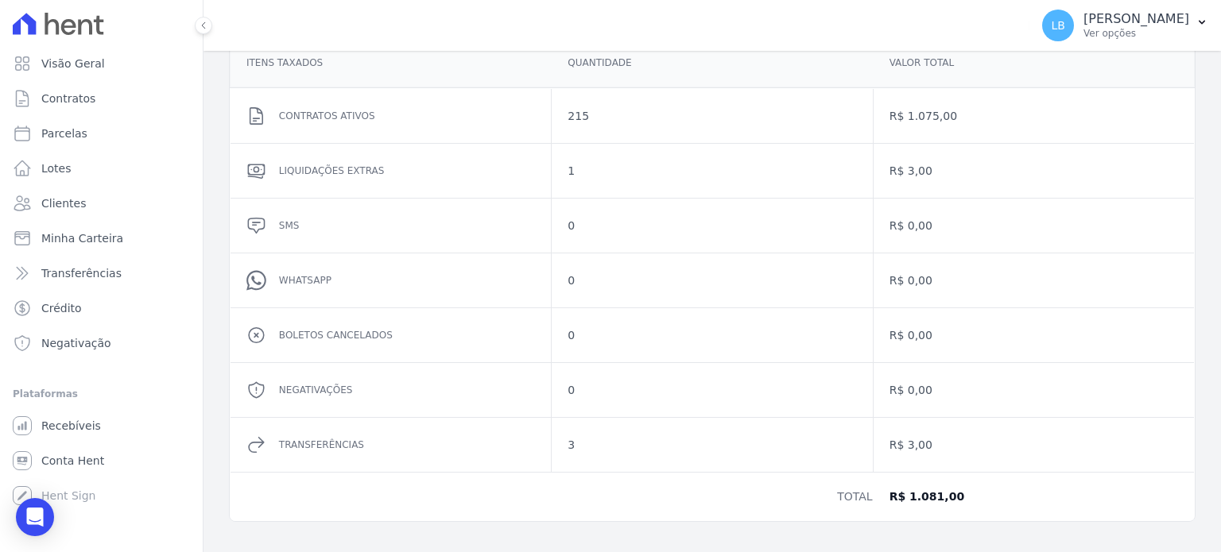
click at [568, 171] on dd "1" at bounding box center [712, 171] width 289 height 16
click at [257, 436] on icon at bounding box center [256, 445] width 20 height 22
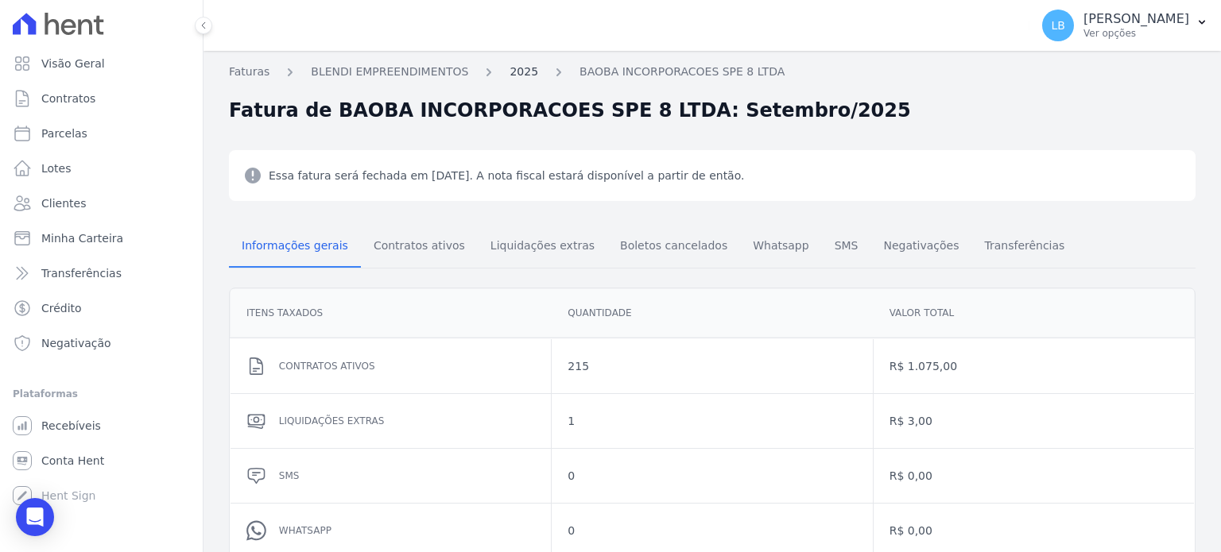
click at [510, 68] on link "2025" at bounding box center [524, 72] width 29 height 17
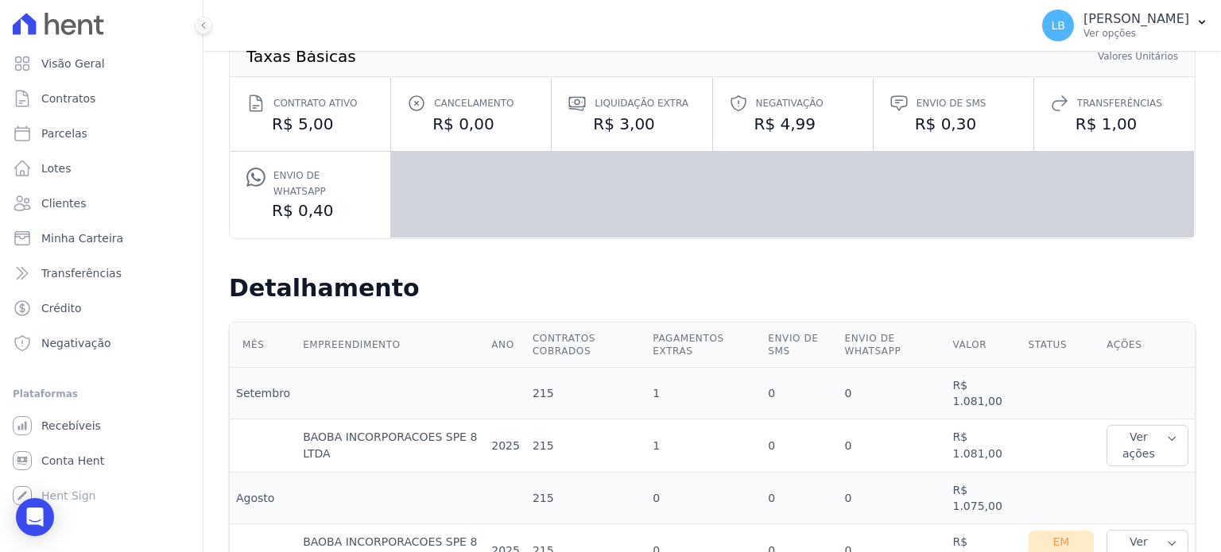
scroll to position [223, 0]
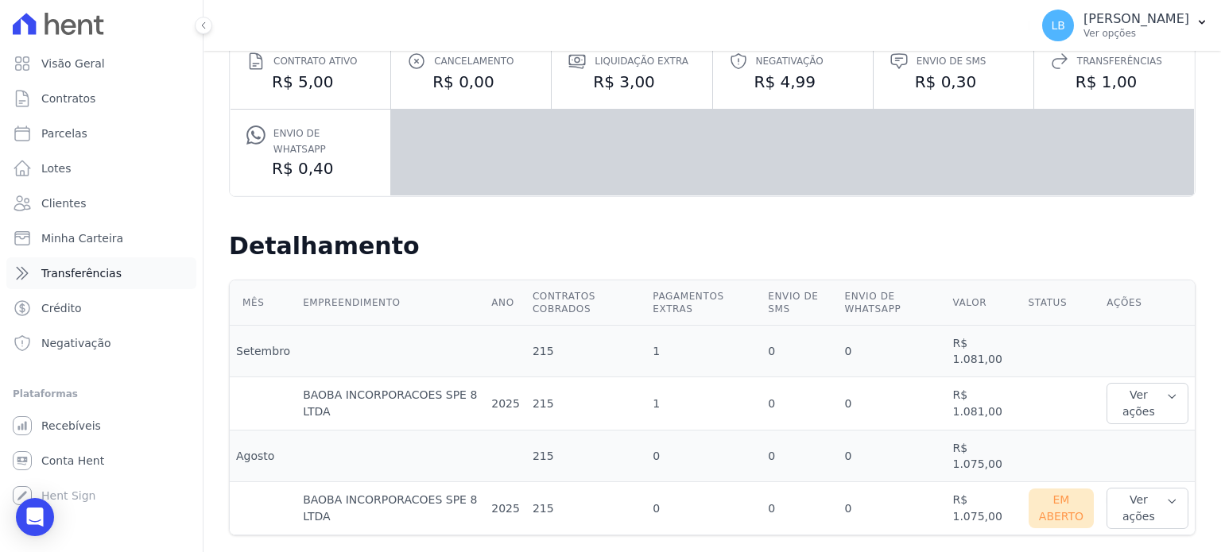
click at [70, 281] on link "Transferências" at bounding box center [101, 274] width 190 height 32
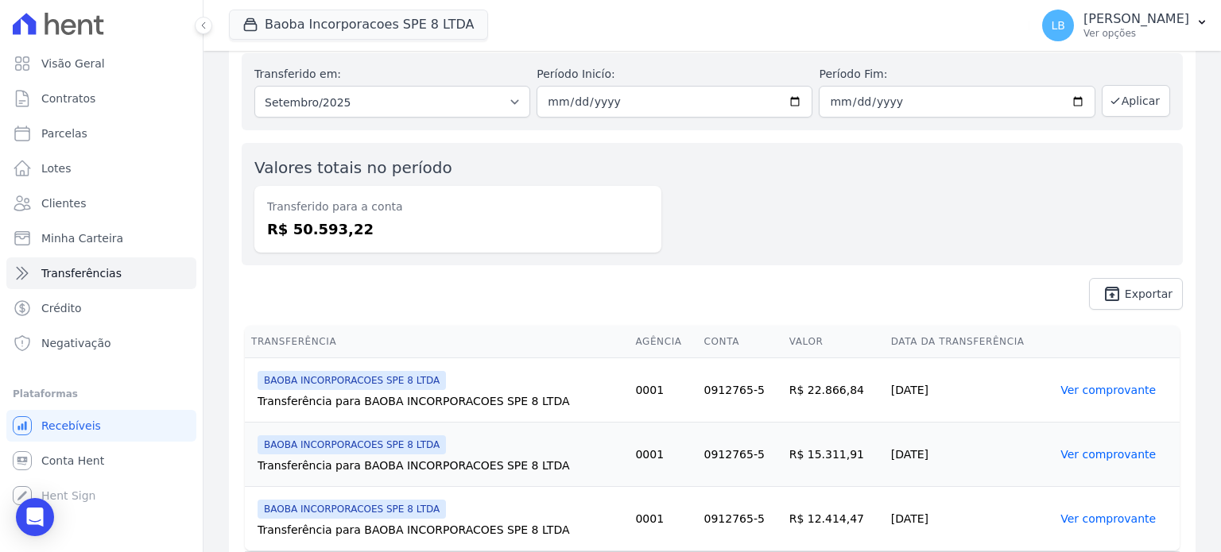
scroll to position [108, 0]
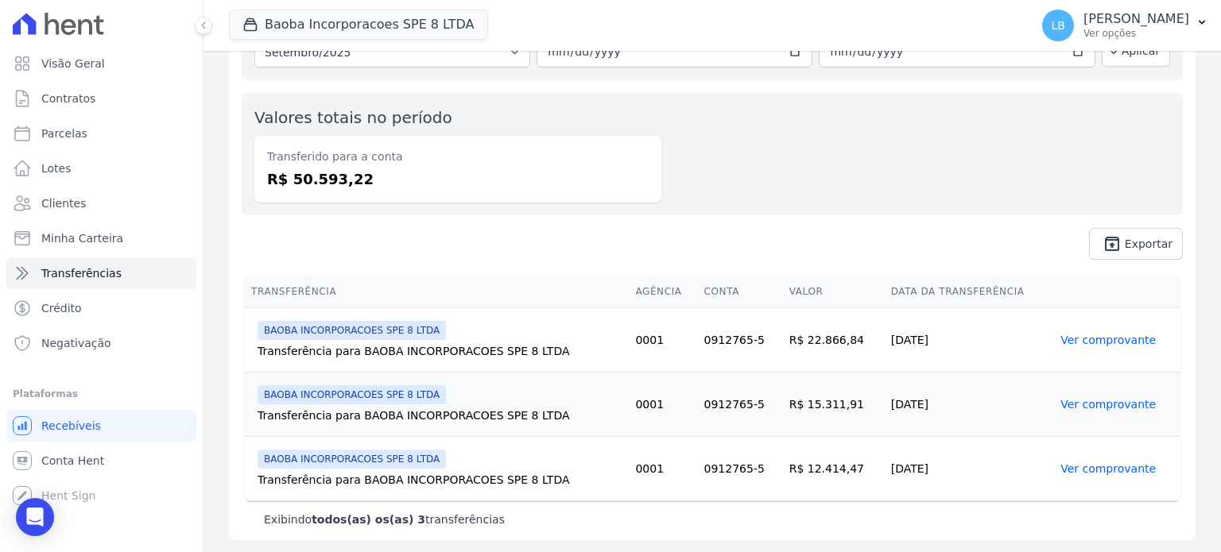
drag, startPoint x: 706, startPoint y: 347, endPoint x: 719, endPoint y: 343, distance: 13.3
click at [719, 343] on td "0912765-5" at bounding box center [740, 340] width 85 height 64
drag, startPoint x: 703, startPoint y: 346, endPoint x: 746, endPoint y: 336, distance: 44.0
click at [746, 336] on td "0912765-5" at bounding box center [740, 340] width 85 height 64
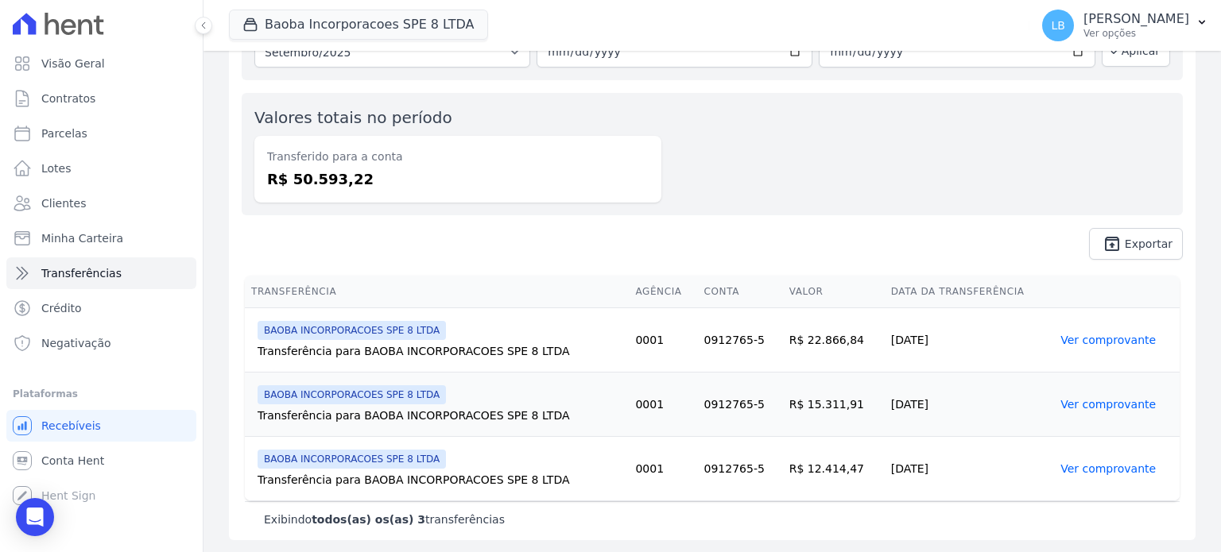
click at [746, 336] on td "0912765-5" at bounding box center [740, 340] width 85 height 64
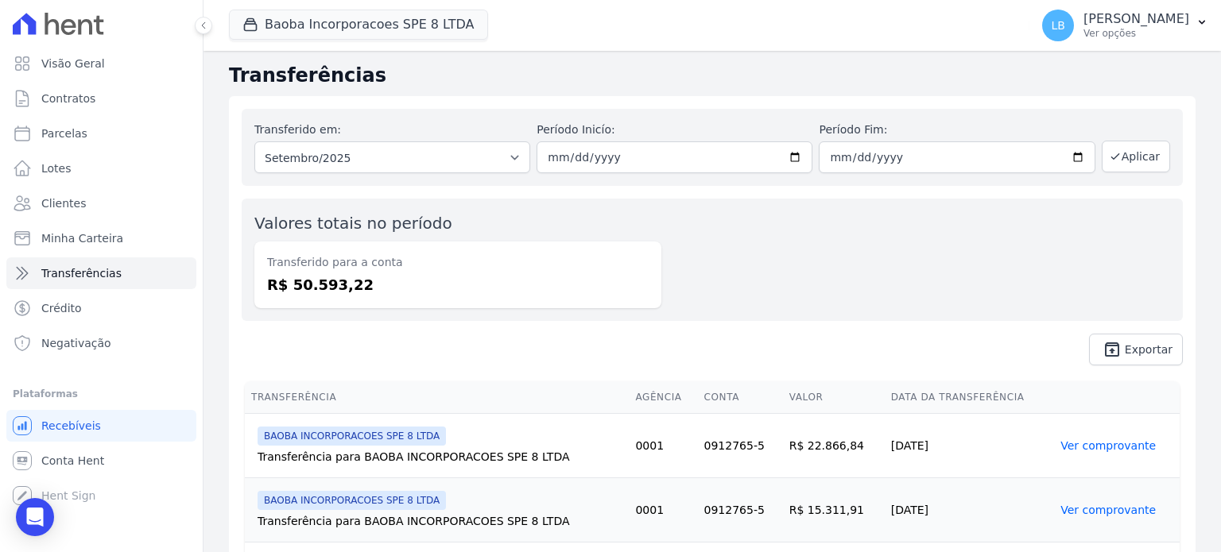
scroll to position [0, 0]
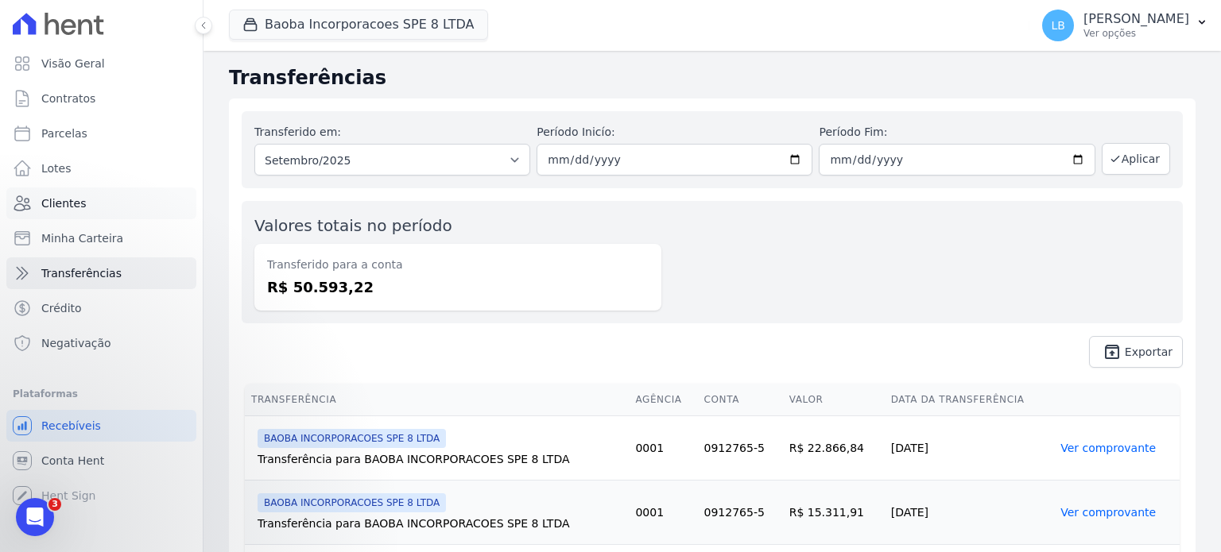
click at [90, 214] on link "Clientes" at bounding box center [101, 204] width 190 height 32
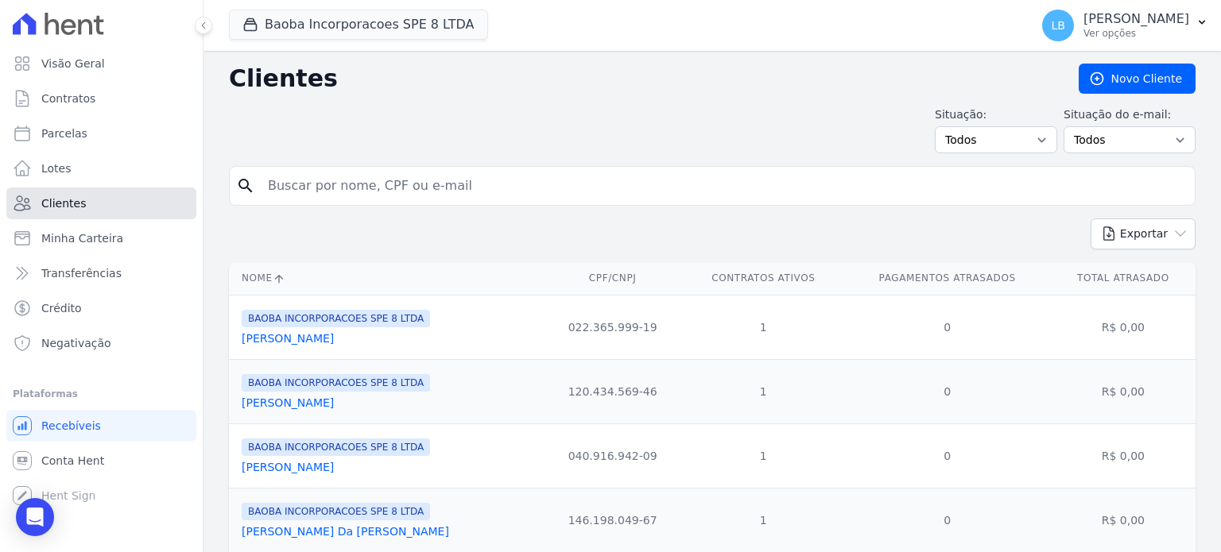
click at [70, 200] on span "Clientes" at bounding box center [63, 204] width 45 height 16
